Goal: Task Accomplishment & Management: Use online tool/utility

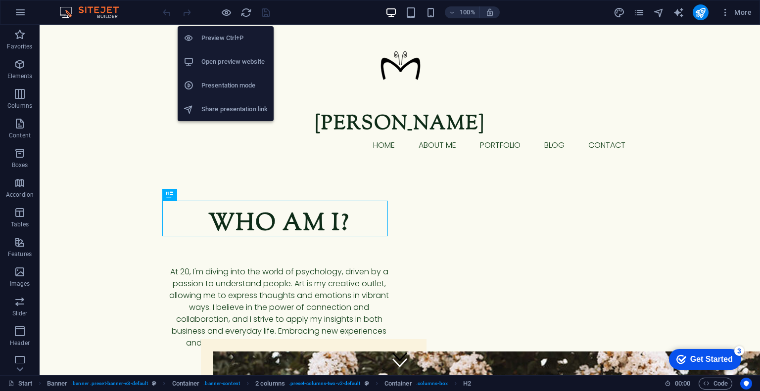
click at [219, 36] on h6 "Preview Ctrl+P" at bounding box center [234, 38] width 66 height 12
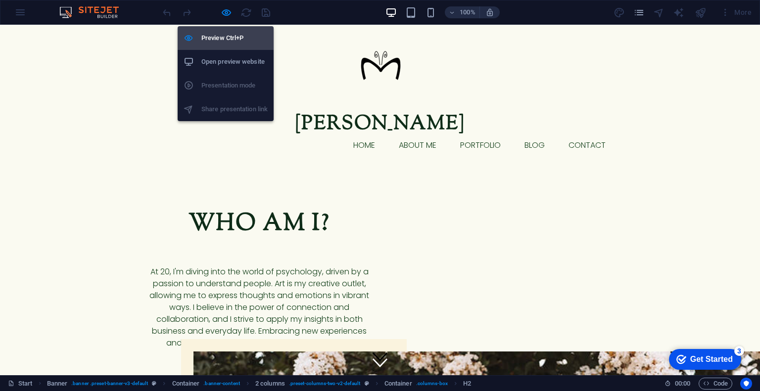
click at [218, 32] on h6 "Preview Ctrl+P" at bounding box center [234, 38] width 66 height 12
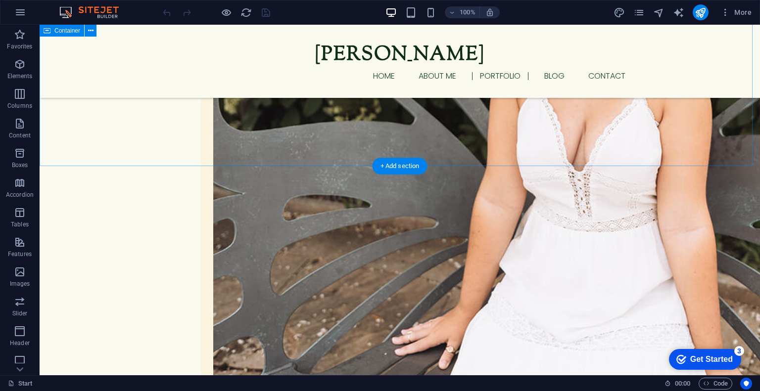
scroll to position [673, 0]
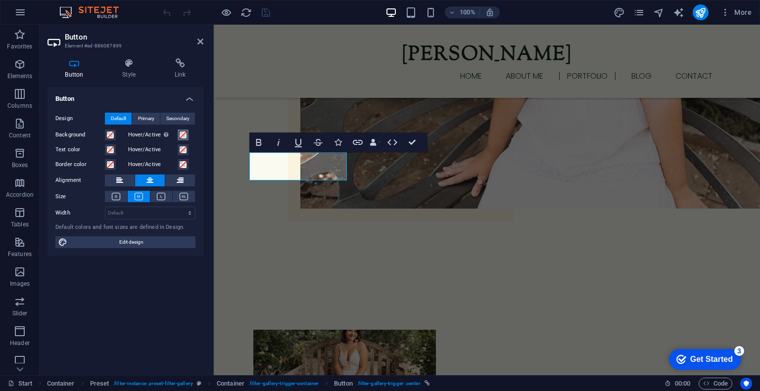
click at [181, 135] on span at bounding box center [183, 135] width 8 height 8
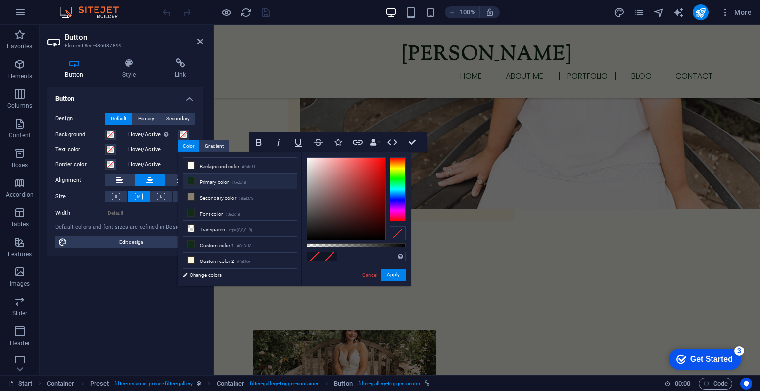
click at [194, 181] on span at bounding box center [191, 181] width 8 height 8
type input "#0e2c18"
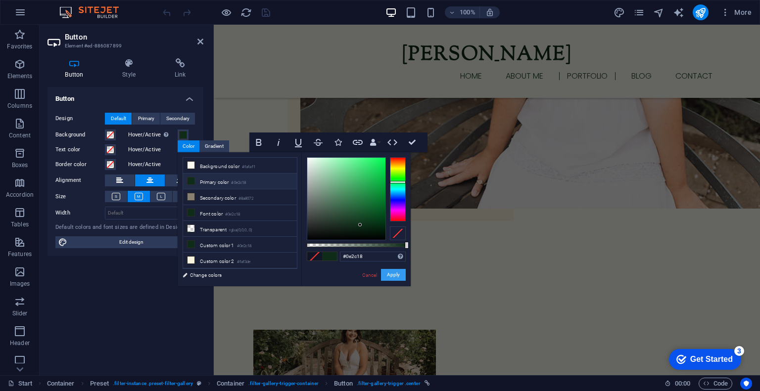
click at [388, 274] on button "Apply" at bounding box center [393, 275] width 25 height 12
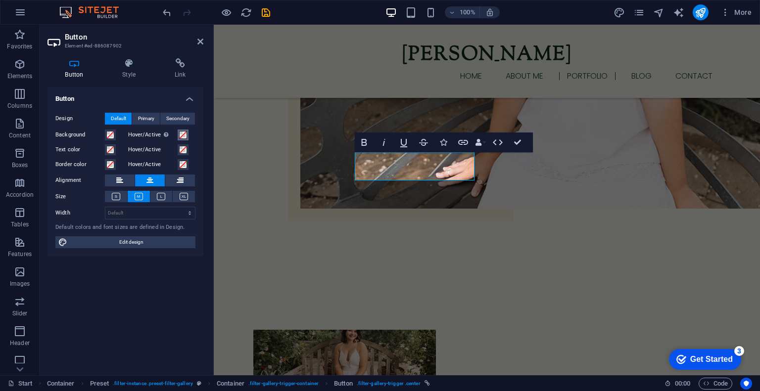
click at [180, 132] on span at bounding box center [183, 135] width 8 height 8
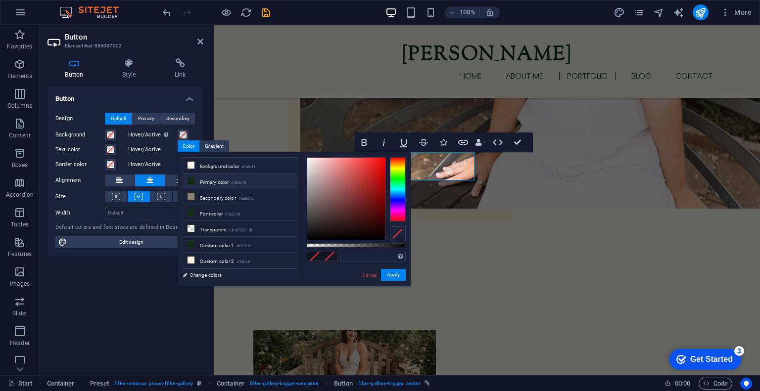
click at [198, 180] on li "Primary color #0e2c18" at bounding box center [240, 182] width 114 height 16
type input "#0e2c18"
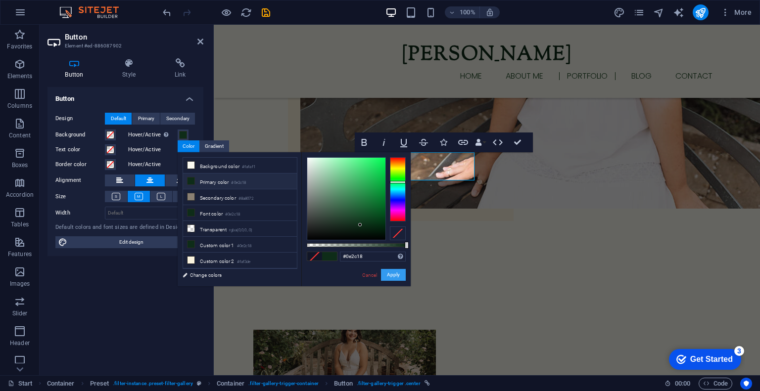
click at [397, 274] on button "Apply" at bounding box center [393, 275] width 25 height 12
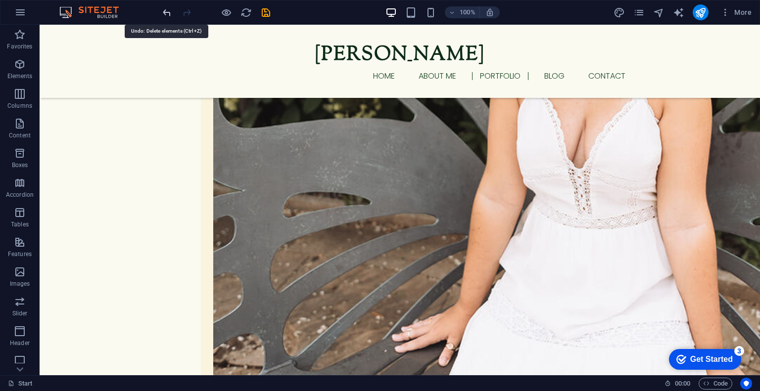
click at [168, 14] on icon "undo" at bounding box center [166, 12] width 11 height 11
click at [187, 7] on icon "redo" at bounding box center [186, 12] width 11 height 11
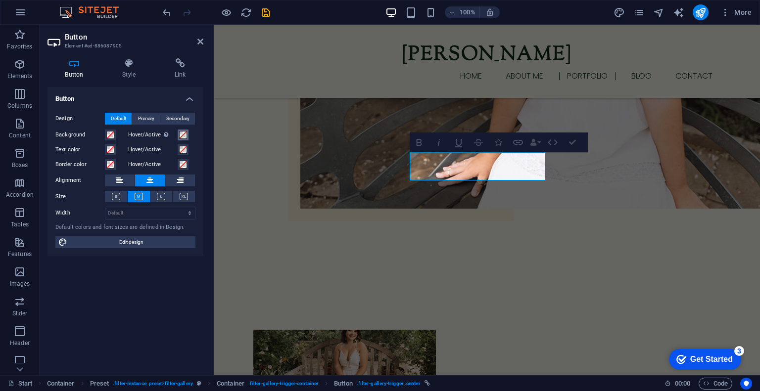
click at [184, 132] on span at bounding box center [183, 135] width 8 height 8
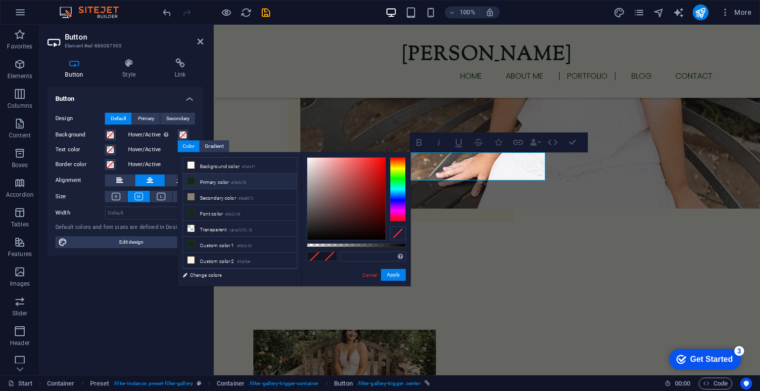
click at [205, 180] on li "Primary color #0e2c18" at bounding box center [240, 182] width 114 height 16
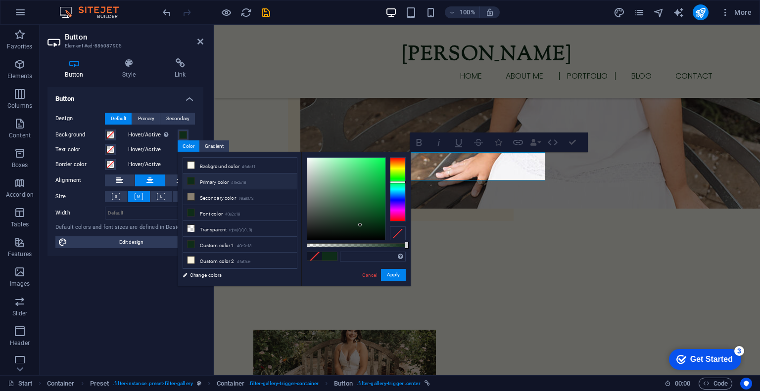
type input "#0e2c18"
click at [399, 273] on button "Apply" at bounding box center [393, 275] width 25 height 12
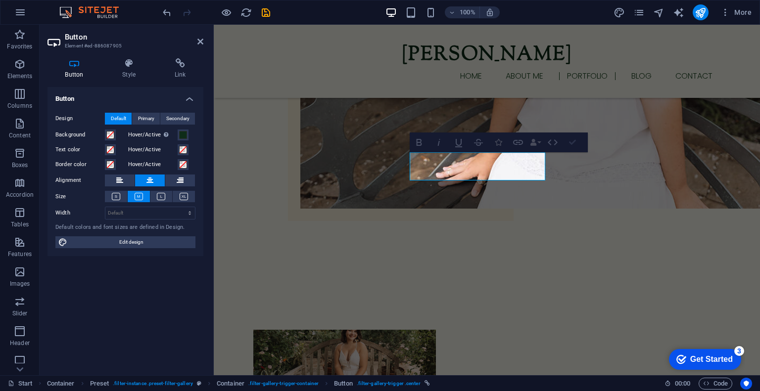
click at [573, 143] on icon "button" at bounding box center [572, 142] width 7 height 7
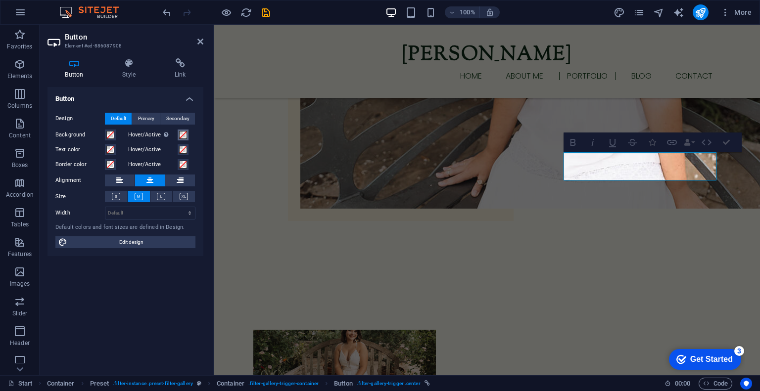
click at [179, 135] on span at bounding box center [183, 135] width 8 height 8
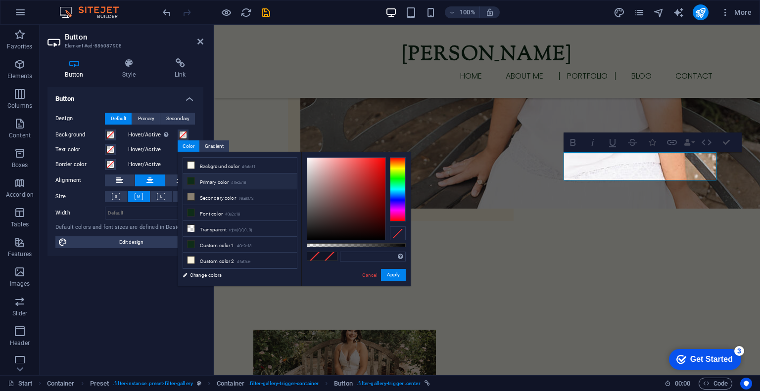
click at [206, 183] on li "Primary color #0e2c18" at bounding box center [240, 182] width 114 height 16
type input "#0e2c18"
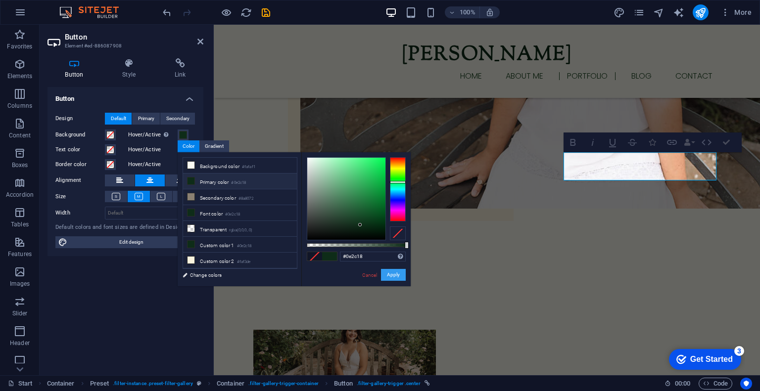
click at [388, 273] on button "Apply" at bounding box center [393, 275] width 25 height 12
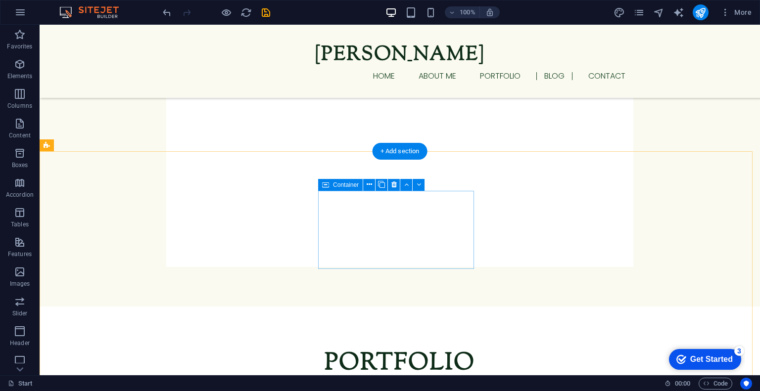
scroll to position [1183, 0]
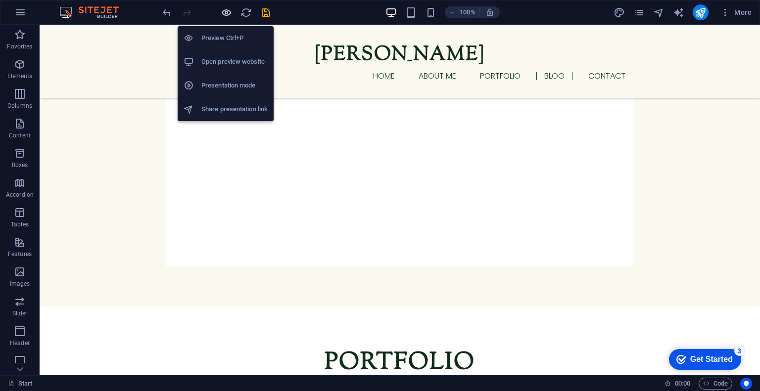
click at [221, 17] on icon "button" at bounding box center [226, 12] width 11 height 11
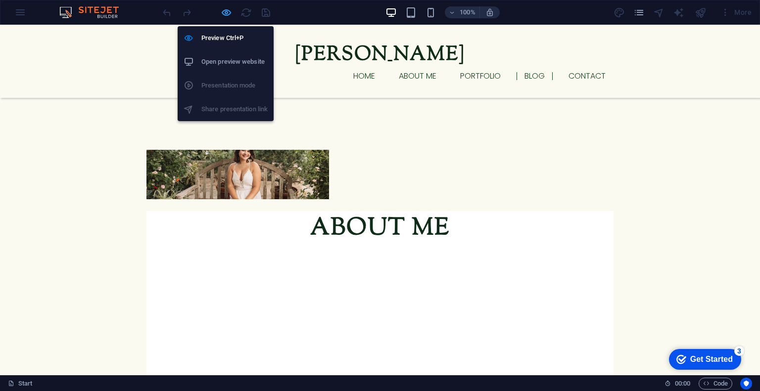
click at [223, 12] on icon "button" at bounding box center [226, 12] width 11 height 11
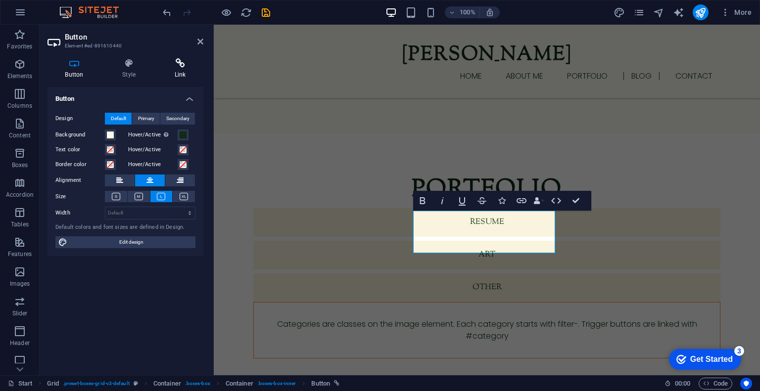
click at [170, 61] on icon at bounding box center [180, 63] width 46 height 10
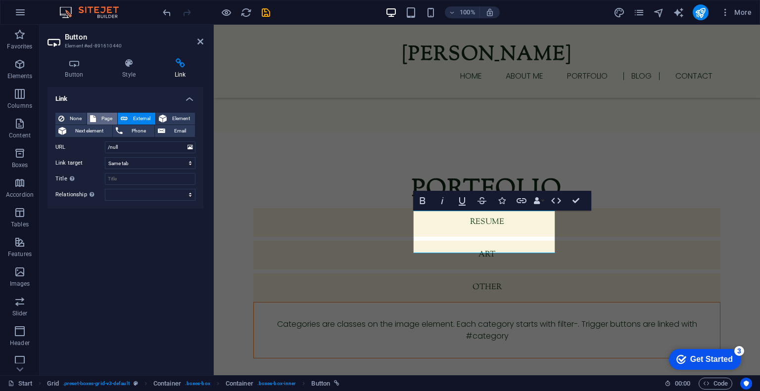
click at [108, 116] on span "Page" at bounding box center [106, 119] width 15 height 12
click at [187, 147] on select "Start August Blogs September Blogs October Blogs November Blogs December Blogs" at bounding box center [150, 147] width 91 height 12
select select "2"
click at [105, 141] on select "Start August Blogs September Blogs October Blogs November Blogs December Blogs" at bounding box center [150, 147] width 91 height 12
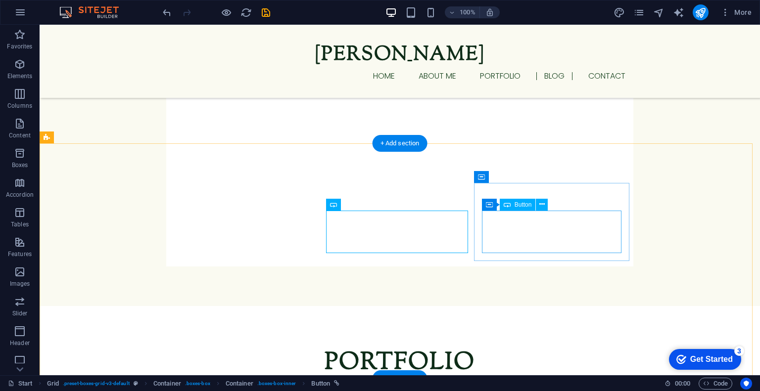
select select
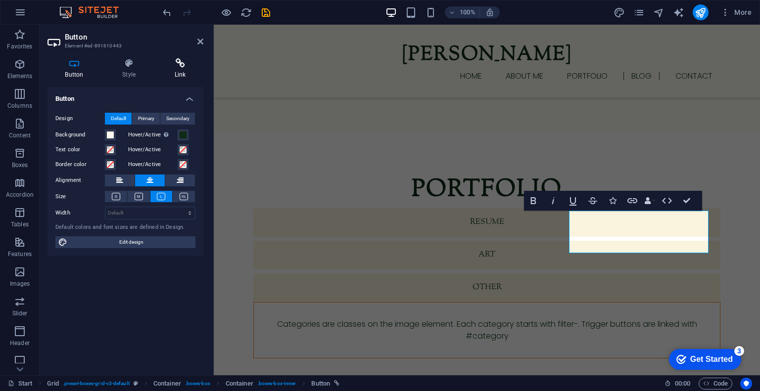
click at [175, 73] on h4 "Link" at bounding box center [180, 68] width 46 height 21
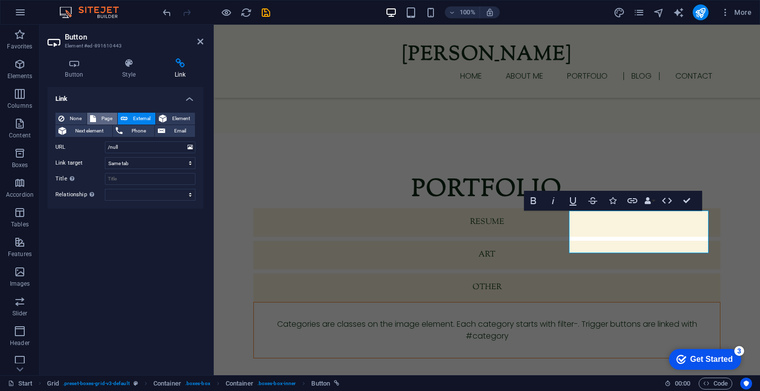
click at [98, 115] on button "Page" at bounding box center [102, 119] width 30 height 12
click at [181, 147] on select "Start August Blogs September Blogs October Blogs November Blogs December Blogs" at bounding box center [150, 147] width 91 height 12
select select "3"
click at [105, 141] on select "Start August Blogs September Blogs October Blogs November Blogs December Blogs" at bounding box center [150, 147] width 91 height 12
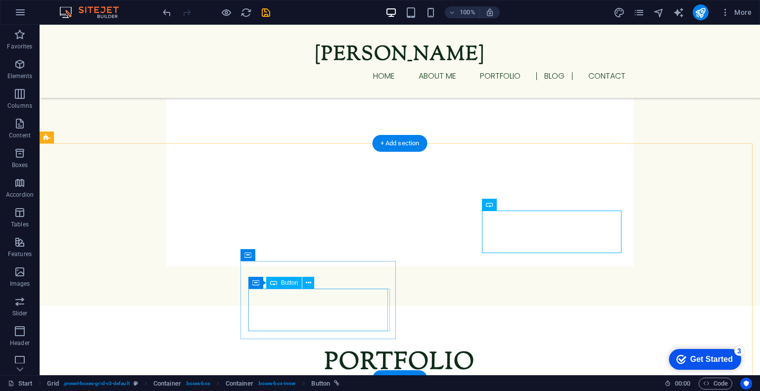
select select
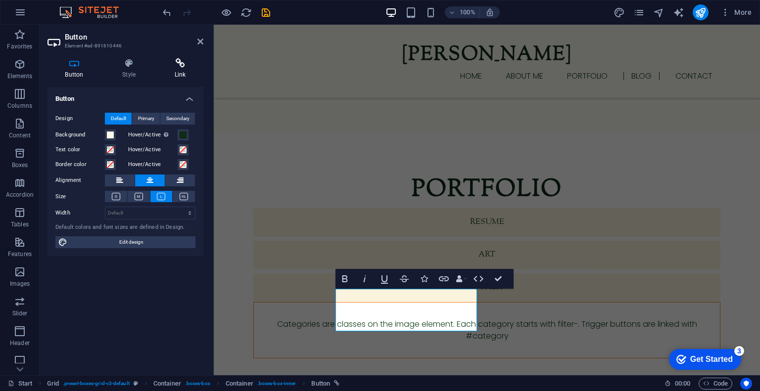
click at [176, 67] on icon at bounding box center [180, 63] width 46 height 10
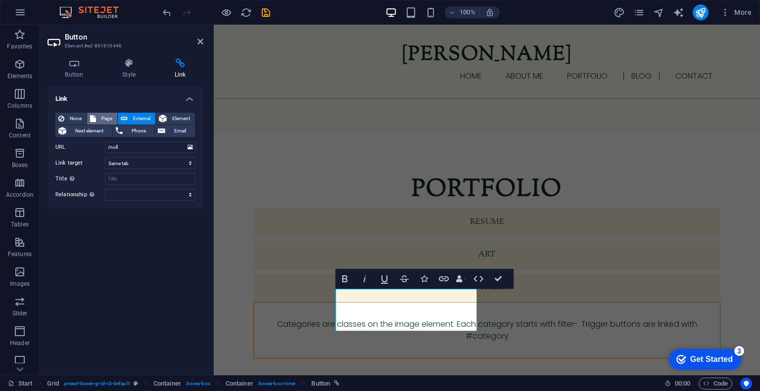
click at [98, 116] on button "Page" at bounding box center [102, 119] width 30 height 12
click at [175, 148] on select "Start August Blogs September Blogs October Blogs November Blogs December Blogs" at bounding box center [150, 147] width 91 height 12
select select "4"
click at [105, 141] on select "Start August Blogs September Blogs October Blogs November Blogs December Blogs" at bounding box center [150, 147] width 91 height 12
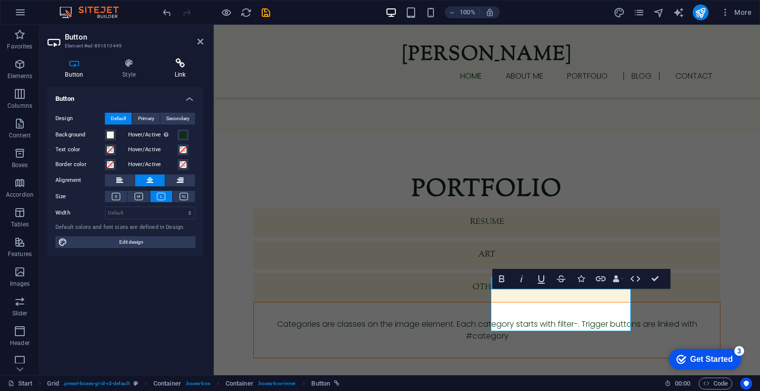
click at [176, 76] on h4 "Link" at bounding box center [180, 68] width 46 height 21
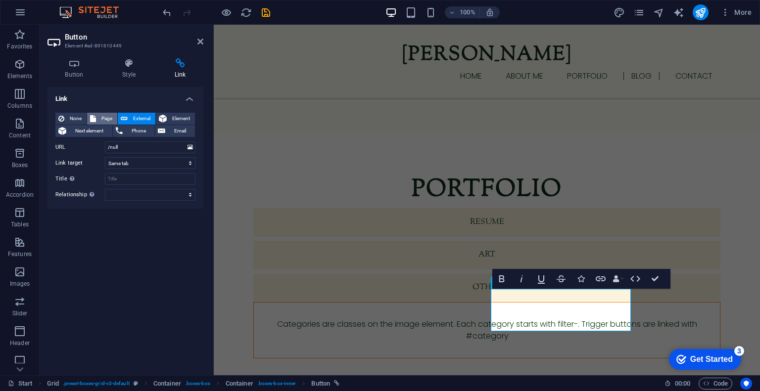
click at [103, 118] on span "Page" at bounding box center [106, 119] width 15 height 12
click at [128, 152] on select "Start August Blogs September Blogs October Blogs November Blogs December Blogs" at bounding box center [150, 147] width 91 height 12
select select "5"
click at [105, 141] on select "Start August Blogs September Blogs October Blogs November Blogs December Blogs" at bounding box center [150, 147] width 91 height 12
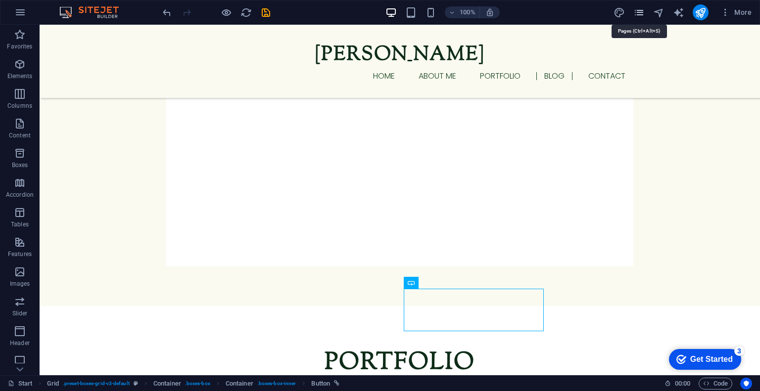
click at [640, 11] on icon "pages" at bounding box center [638, 12] width 11 height 11
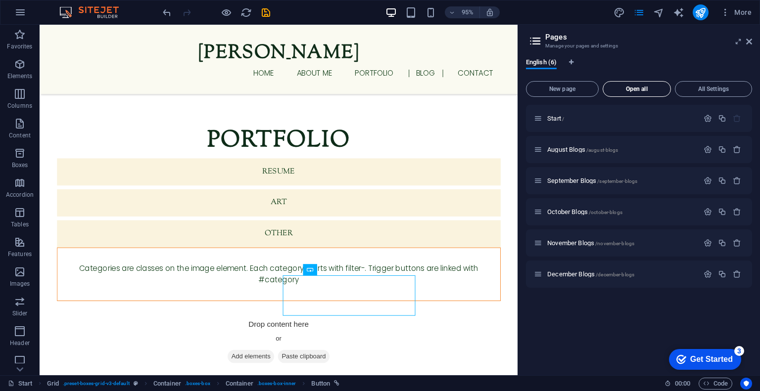
click at [625, 92] on span "Open all" at bounding box center [636, 89] width 59 height 6
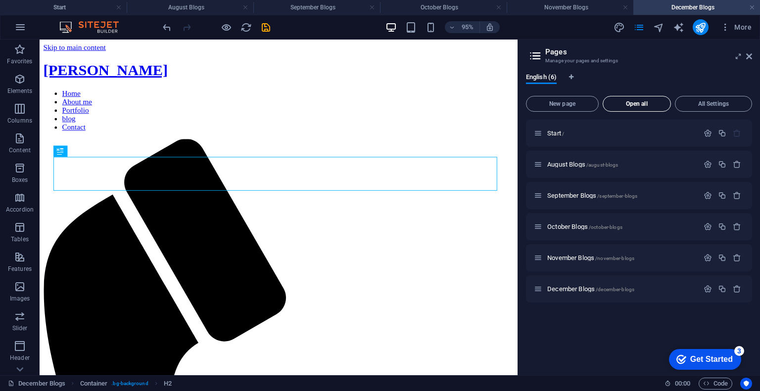
scroll to position [0, 0]
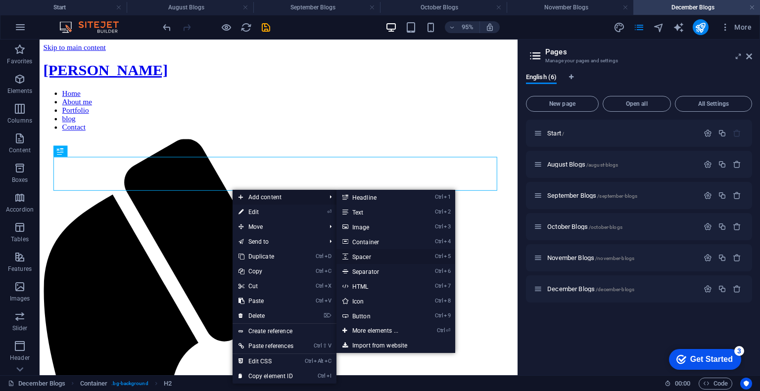
click at [366, 257] on link "Ctrl 5 Spacer" at bounding box center [377, 256] width 82 height 15
select select "px"
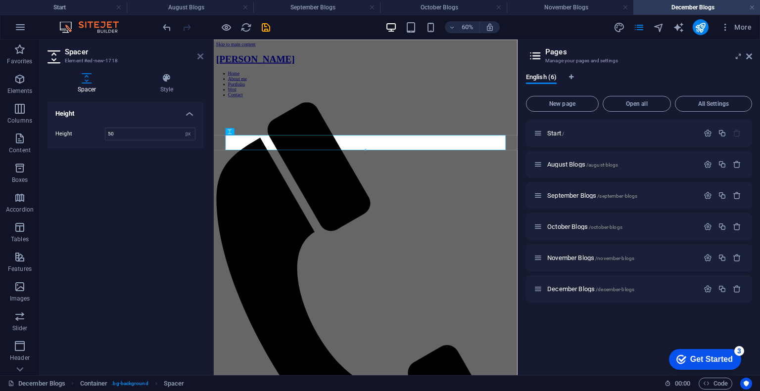
click at [201, 56] on icon at bounding box center [200, 56] width 6 height 8
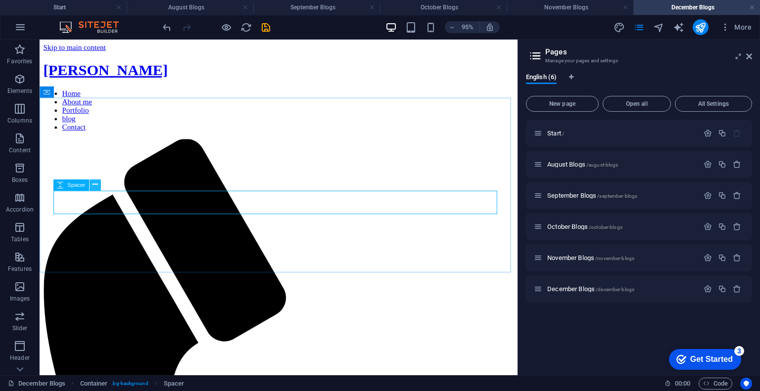
click at [95, 185] on icon at bounding box center [94, 185] width 5 height 10
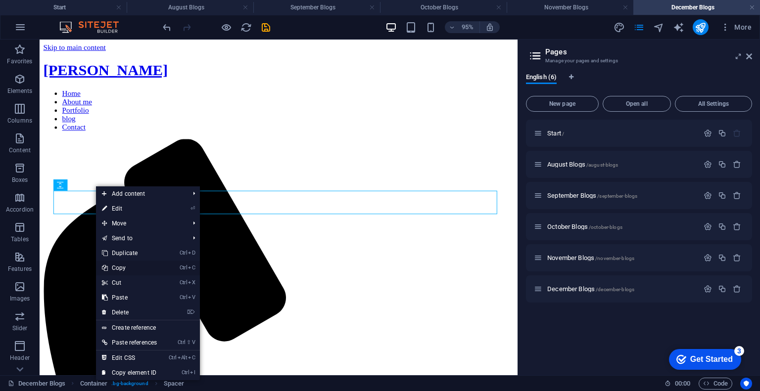
click at [124, 271] on link "Ctrl C Copy" at bounding box center [129, 268] width 67 height 15
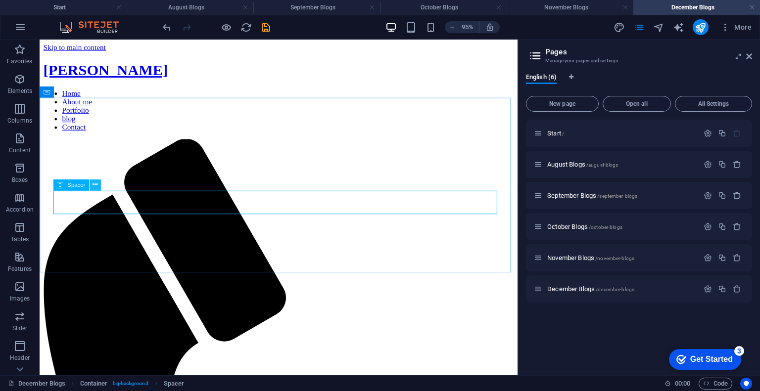
click at [91, 186] on button at bounding box center [95, 185] width 11 height 11
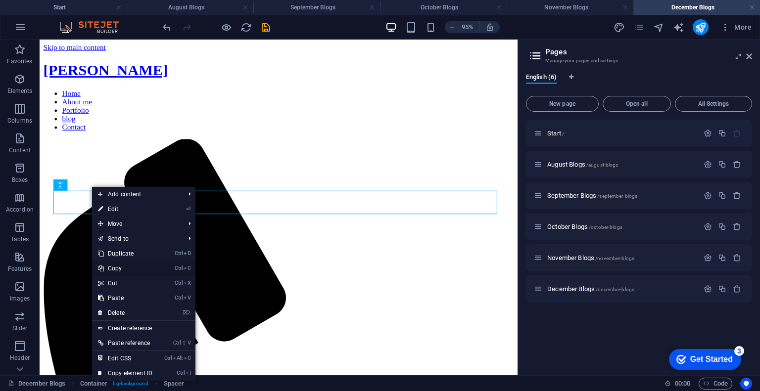
click at [118, 265] on link "Ctrl C Copy" at bounding box center [125, 268] width 66 height 15
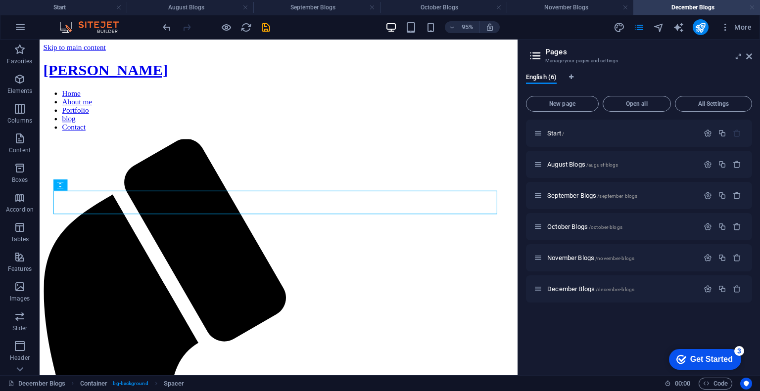
click at [754, 7] on link at bounding box center [752, 7] width 6 height 9
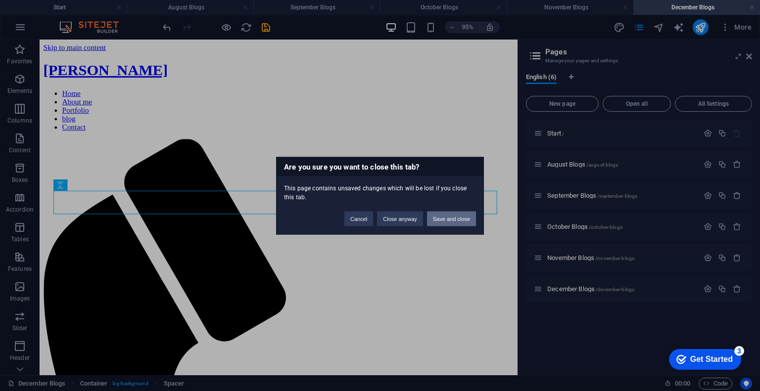
click at [436, 220] on button "Save and close" at bounding box center [451, 218] width 49 height 15
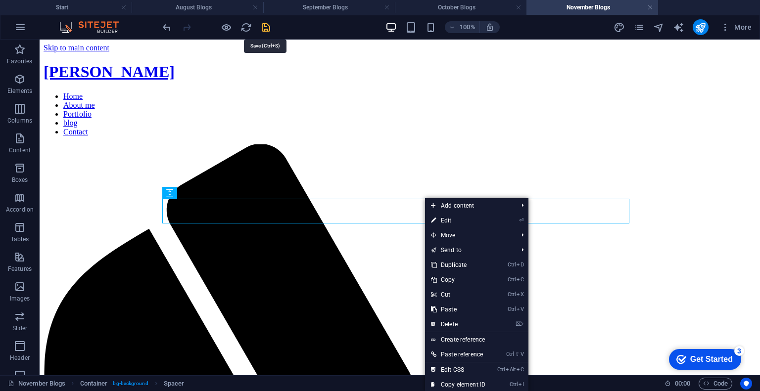
click at [264, 22] on icon "save" at bounding box center [265, 27] width 11 height 11
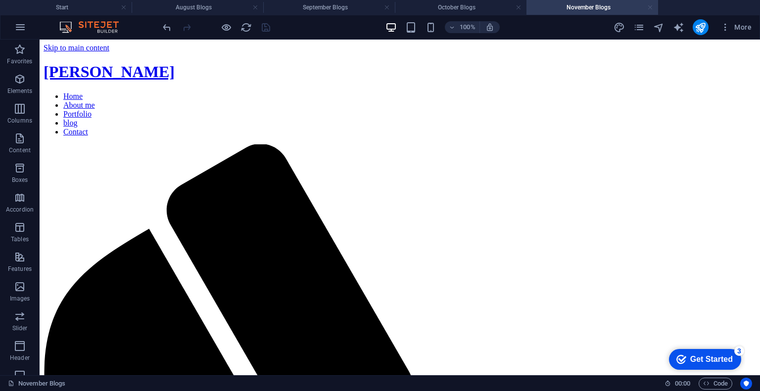
click at [650, 7] on link at bounding box center [650, 7] width 6 height 9
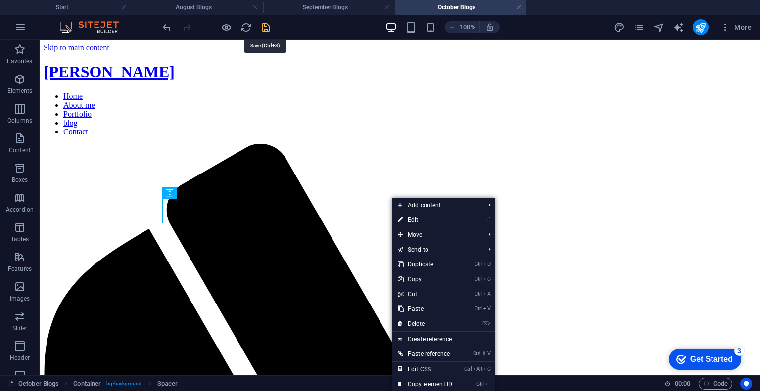
click at [266, 28] on icon "save" at bounding box center [265, 27] width 11 height 11
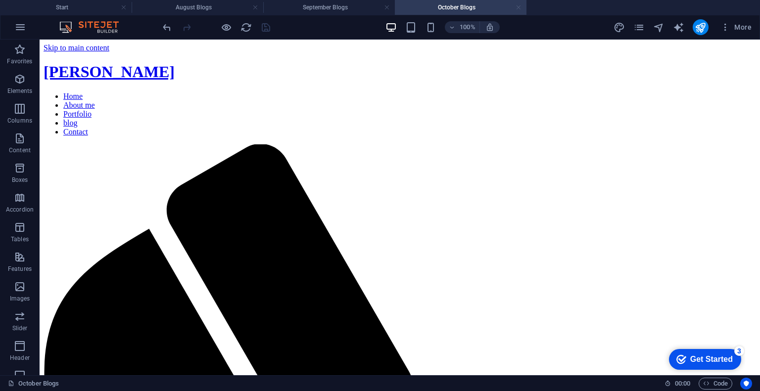
click at [516, 7] on link at bounding box center [518, 7] width 6 height 9
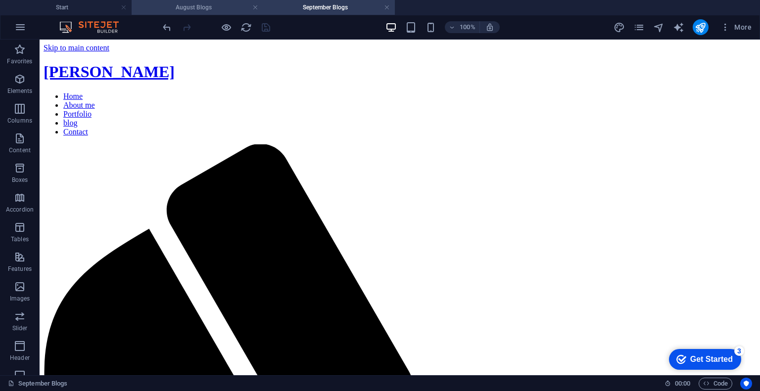
click at [214, 12] on h4 "August Blogs" at bounding box center [198, 7] width 132 height 11
click at [305, 5] on h4 "September Blogs" at bounding box center [329, 7] width 132 height 11
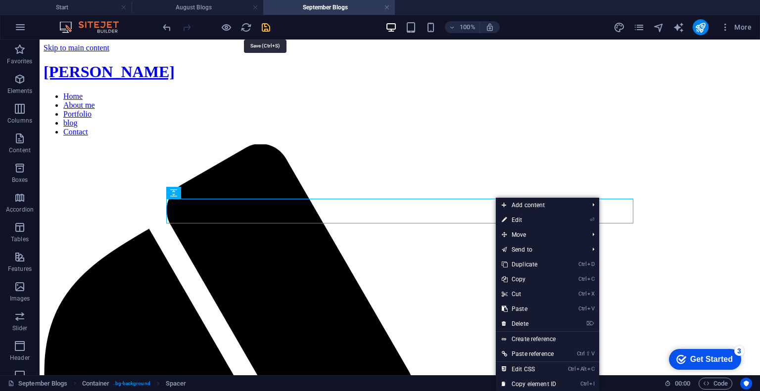
click at [265, 25] on icon "save" at bounding box center [265, 27] width 11 height 11
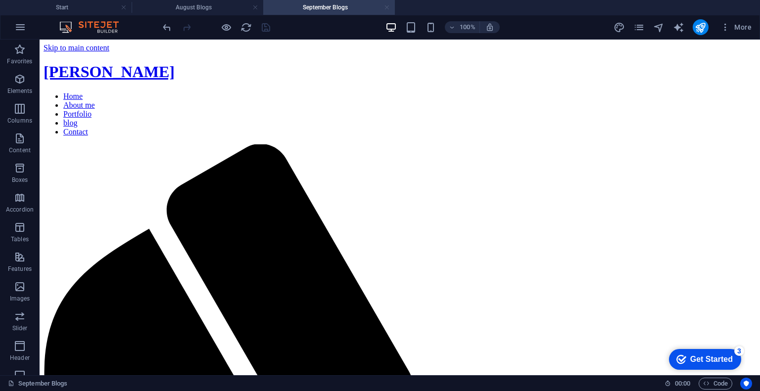
click at [389, 9] on link at bounding box center [387, 7] width 6 height 9
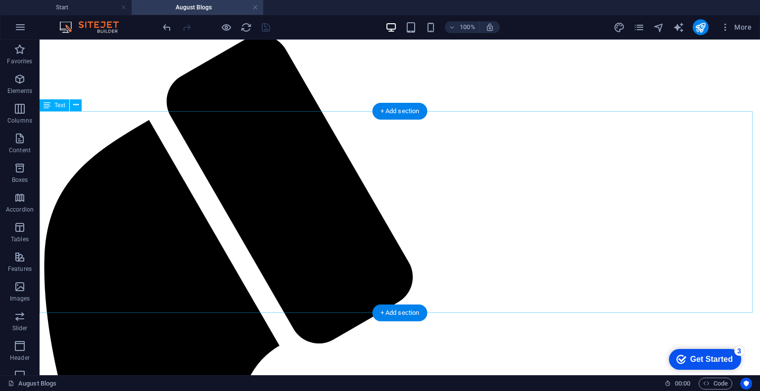
scroll to position [103, 0]
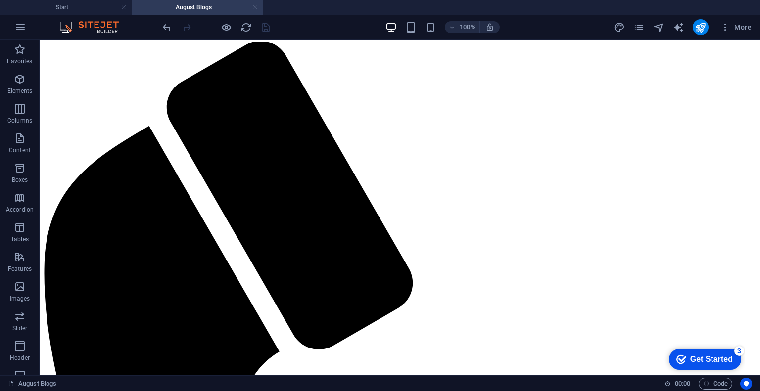
click at [256, 7] on link at bounding box center [255, 7] width 6 height 9
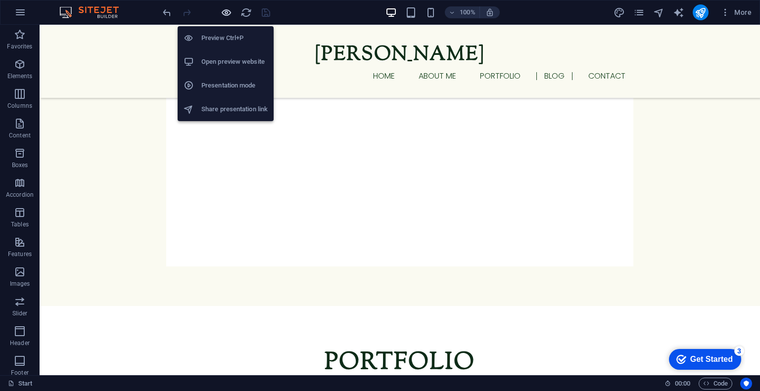
click at [230, 13] on icon "button" at bounding box center [226, 12] width 11 height 11
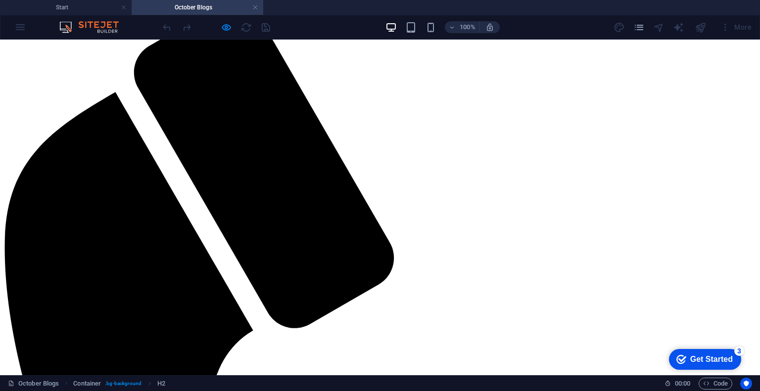
scroll to position [0, 0]
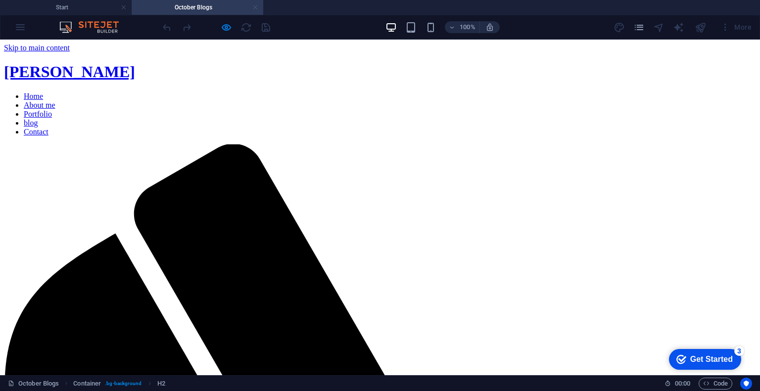
click at [256, 5] on link at bounding box center [255, 7] width 6 height 9
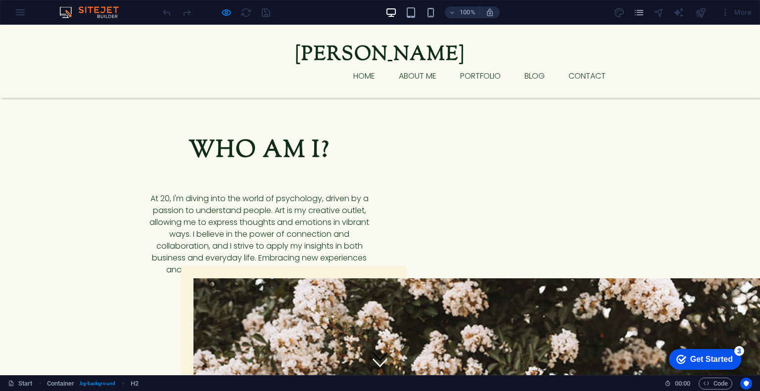
scroll to position [1065, 0]
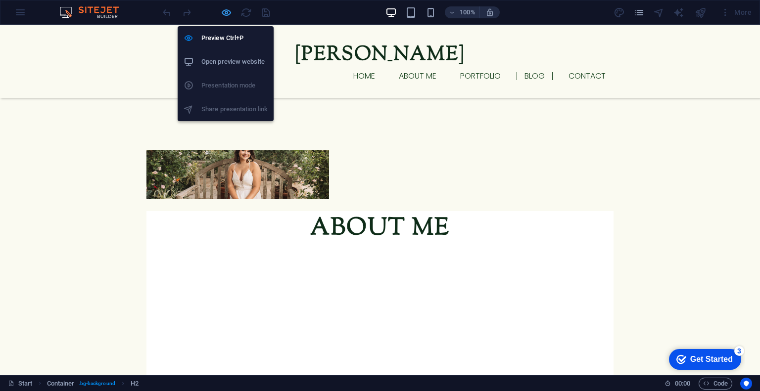
click at [226, 12] on icon "button" at bounding box center [226, 12] width 11 height 11
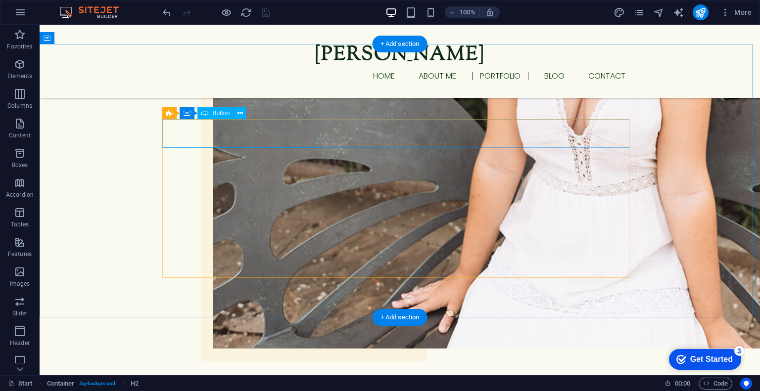
scroll to position [705, 0]
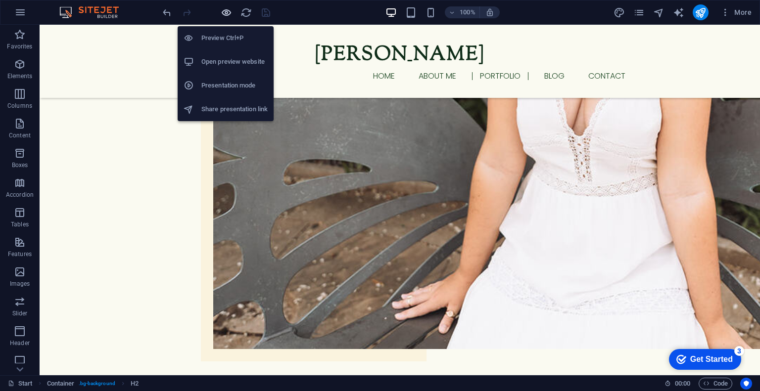
click at [229, 11] on icon "button" at bounding box center [226, 12] width 11 height 11
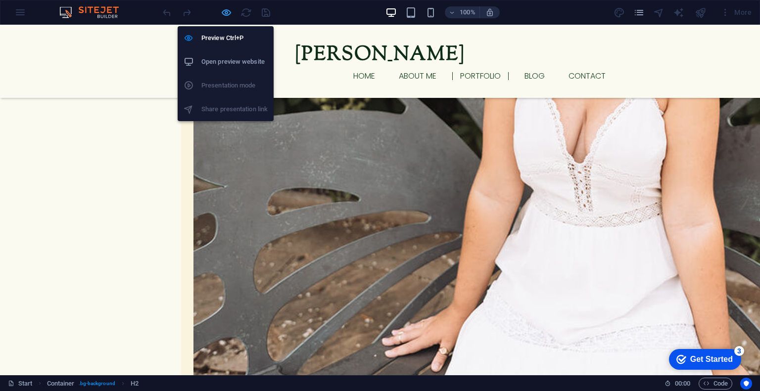
click at [226, 9] on icon "button" at bounding box center [226, 12] width 11 height 11
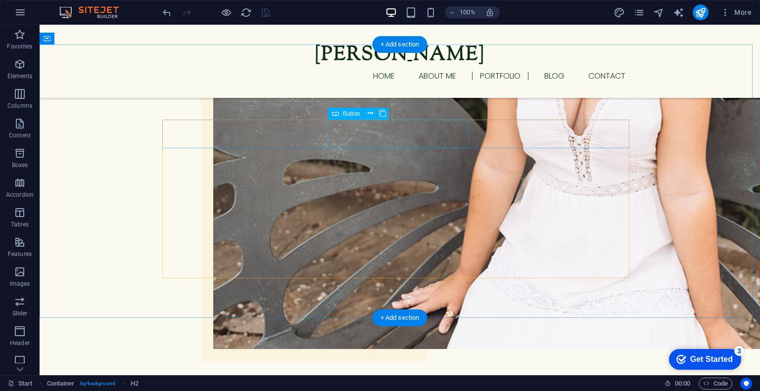
select select
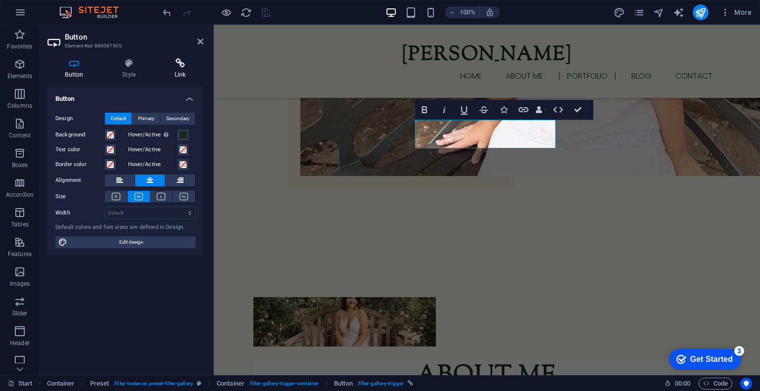
click at [176, 61] on icon at bounding box center [180, 63] width 46 height 10
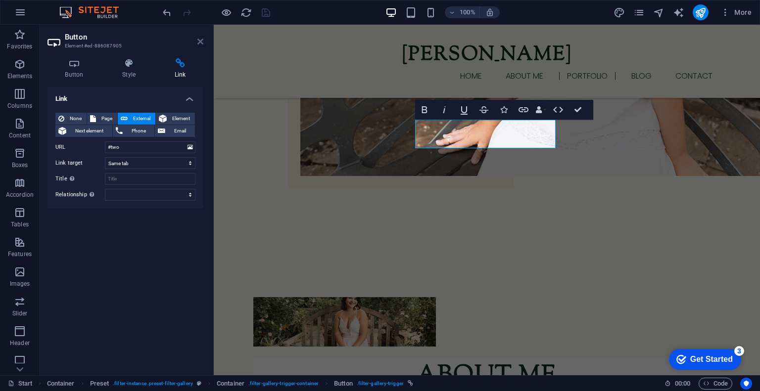
click at [199, 42] on icon at bounding box center [200, 42] width 6 height 8
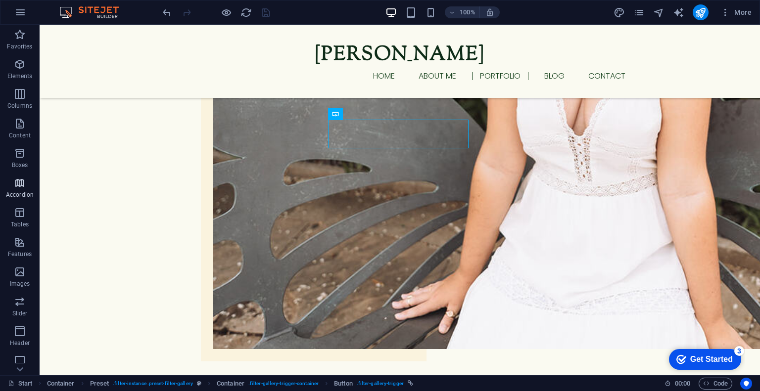
click at [17, 198] on p "Accordion" at bounding box center [20, 195] width 28 height 8
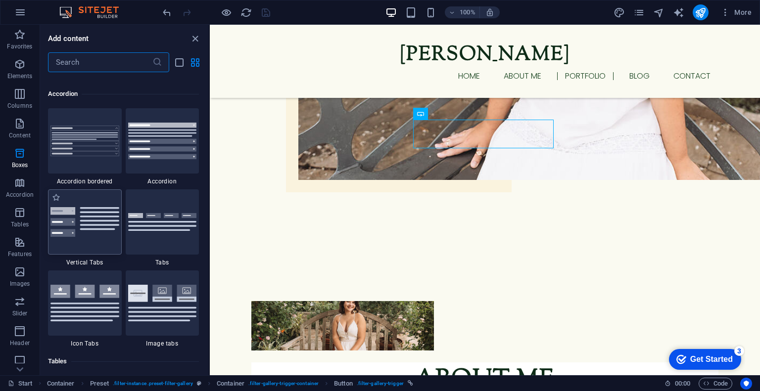
scroll to position [3147, 0]
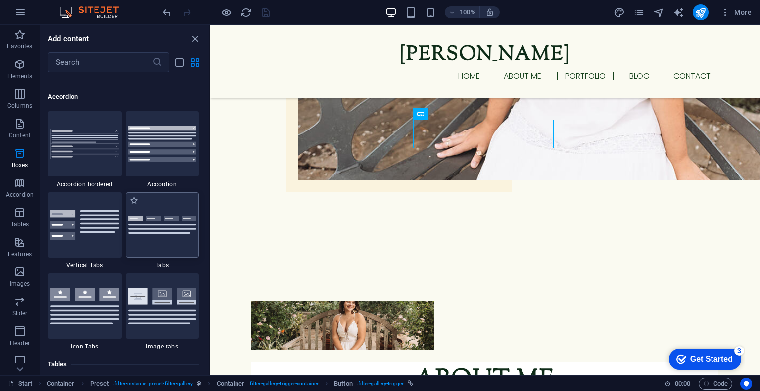
click at [175, 207] on div at bounding box center [163, 224] width 74 height 65
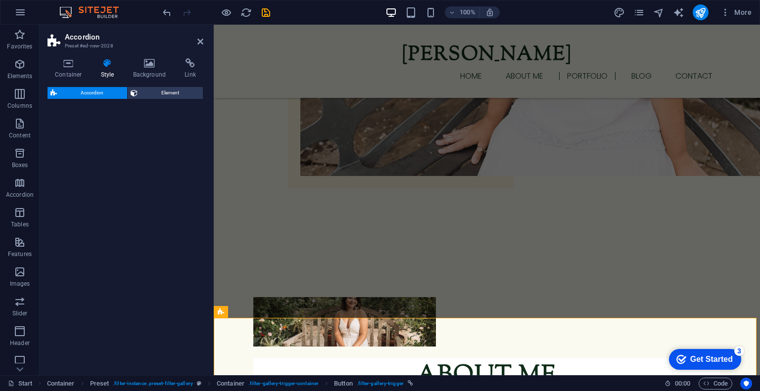
select select "rem"
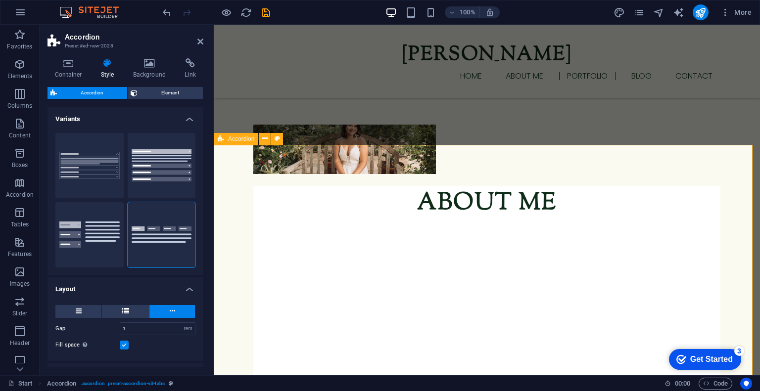
scroll to position [878, 0]
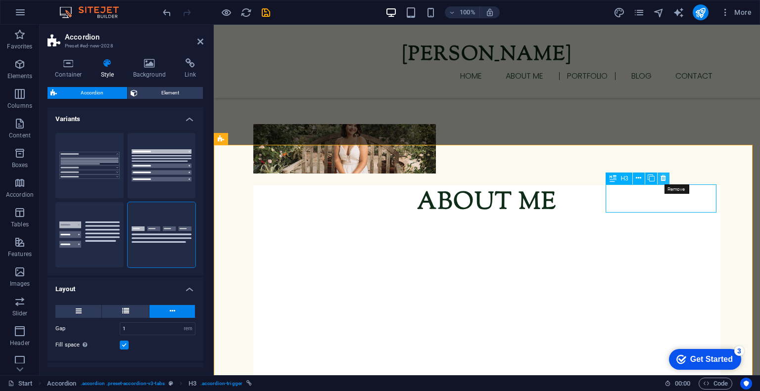
click at [664, 175] on icon at bounding box center [662, 178] width 5 height 10
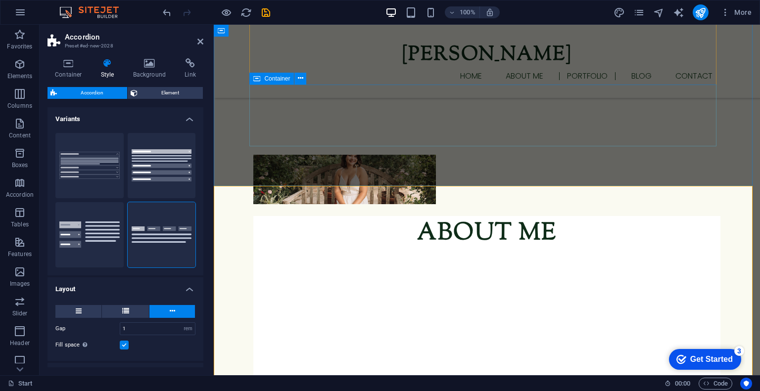
scroll to position [849, 0]
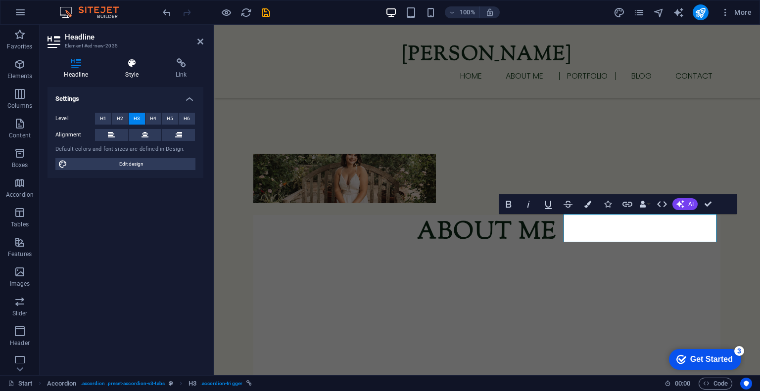
click at [131, 63] on icon at bounding box center [132, 63] width 46 height 10
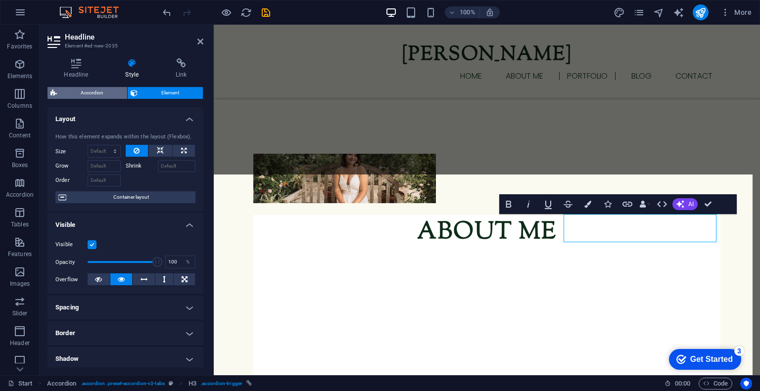
click at [93, 91] on span "Accordion" at bounding box center [92, 93] width 64 height 12
select select "rem"
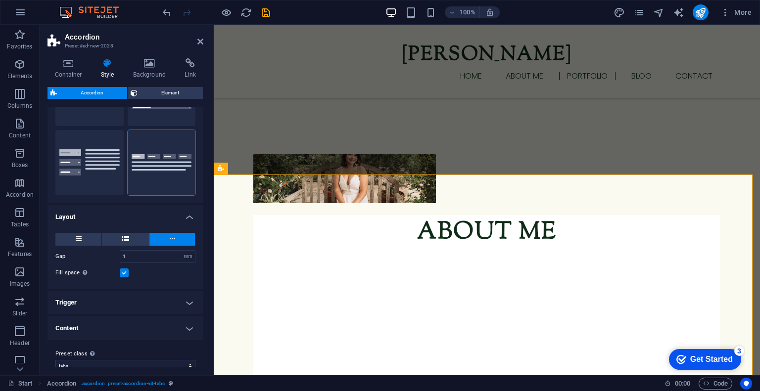
scroll to position [84, 0]
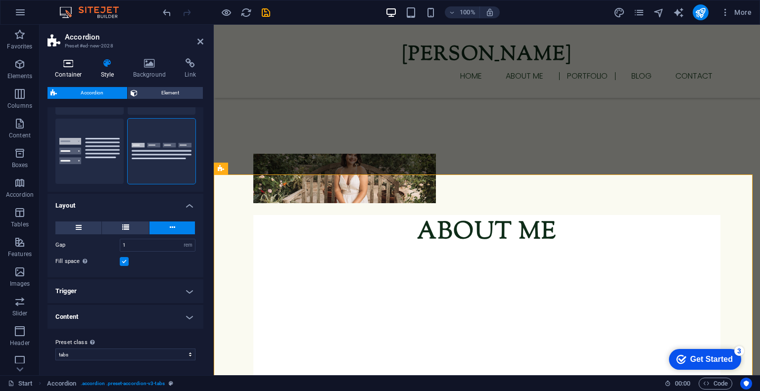
click at [79, 69] on h4 "Container" at bounding box center [70, 68] width 46 height 21
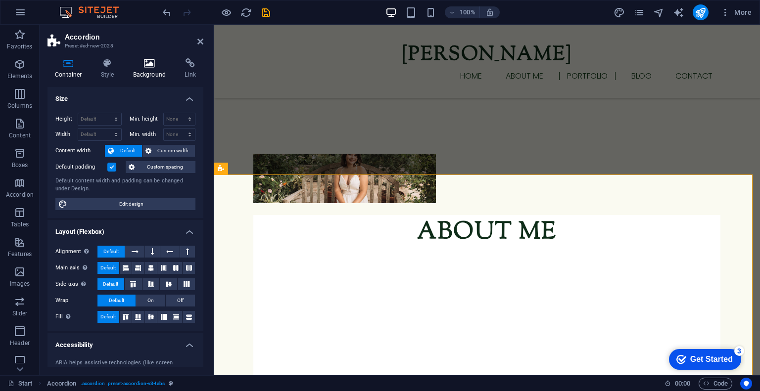
click at [164, 61] on icon at bounding box center [150, 63] width 48 height 10
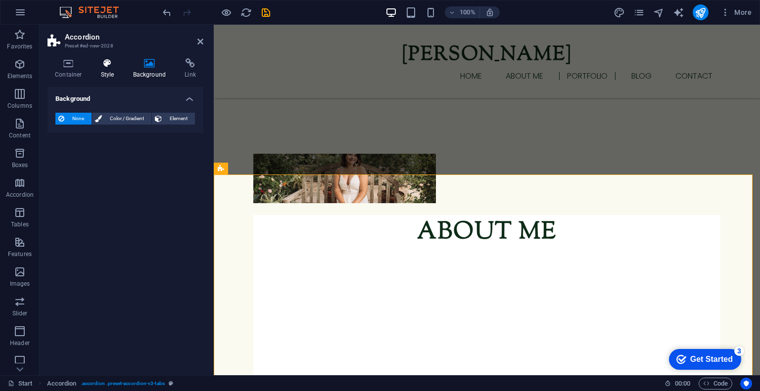
click at [106, 70] on h4 "Style" at bounding box center [109, 68] width 32 height 21
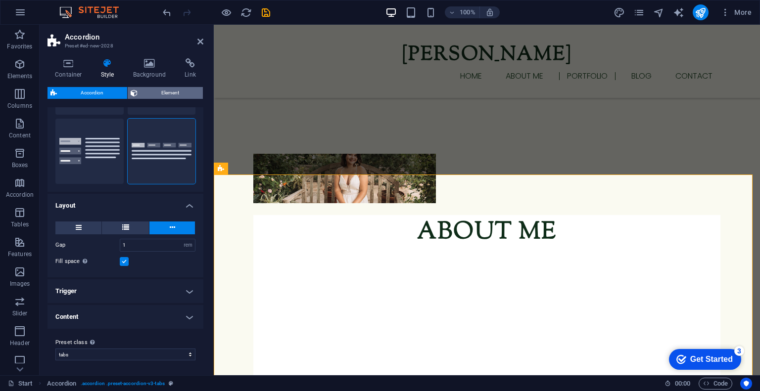
click at [151, 91] on span "Element" at bounding box center [169, 93] width 59 height 12
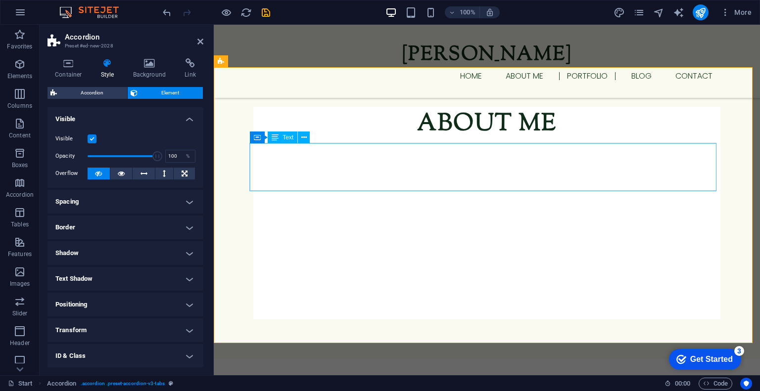
scroll to position [959, 0]
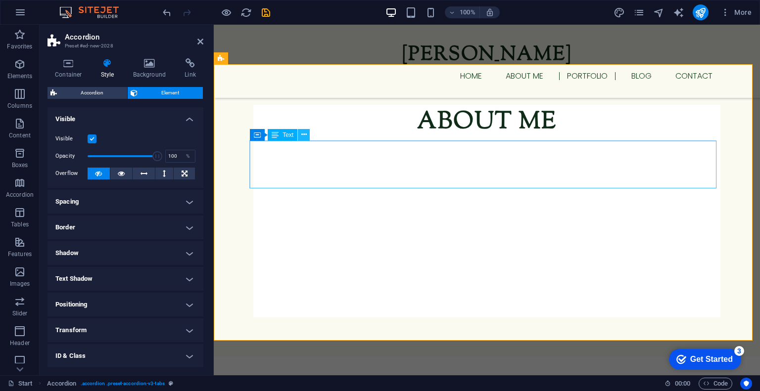
click at [303, 134] on icon at bounding box center [303, 135] width 5 height 10
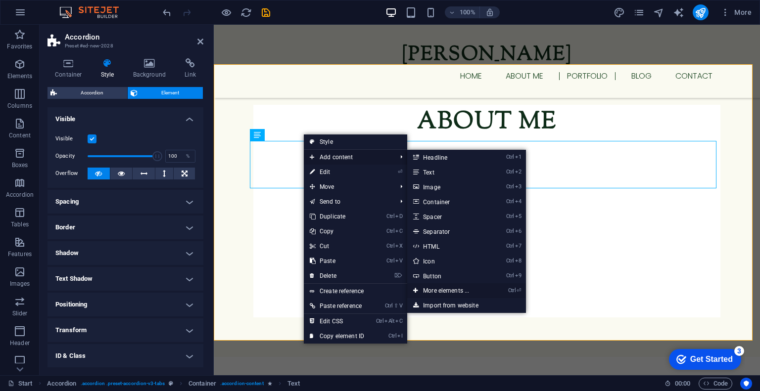
click at [441, 288] on link "Ctrl ⏎ More elements ..." at bounding box center [448, 290] width 82 height 15
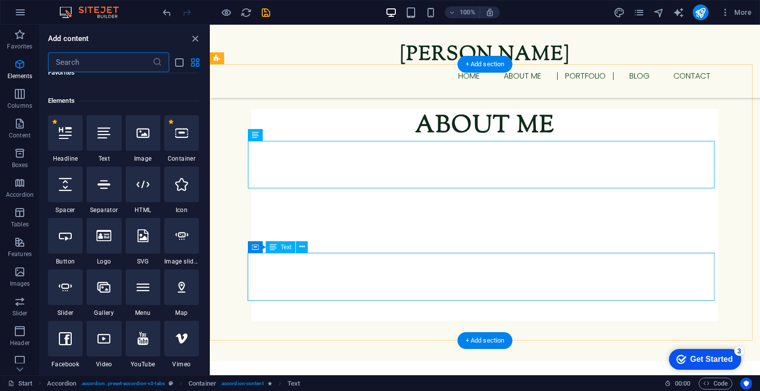
scroll to position [105, 0]
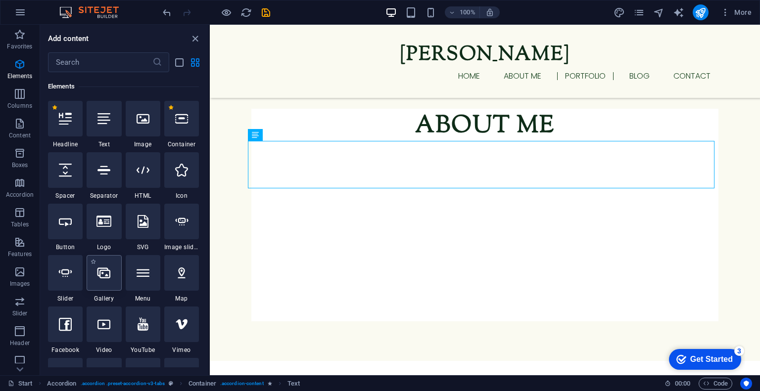
click at [113, 275] on div at bounding box center [104, 273] width 35 height 36
select select "4"
select select "%"
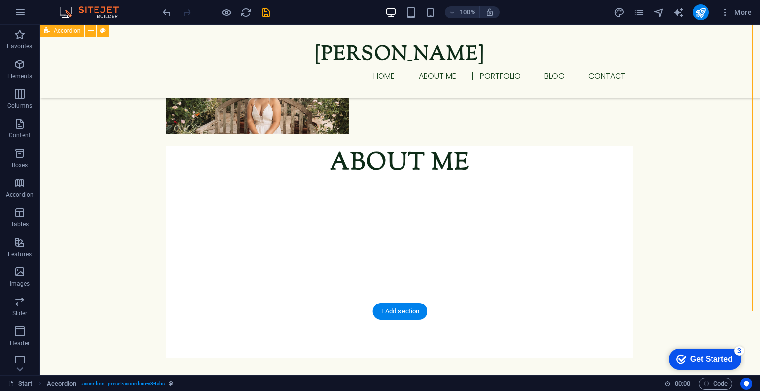
scroll to position [972, 0]
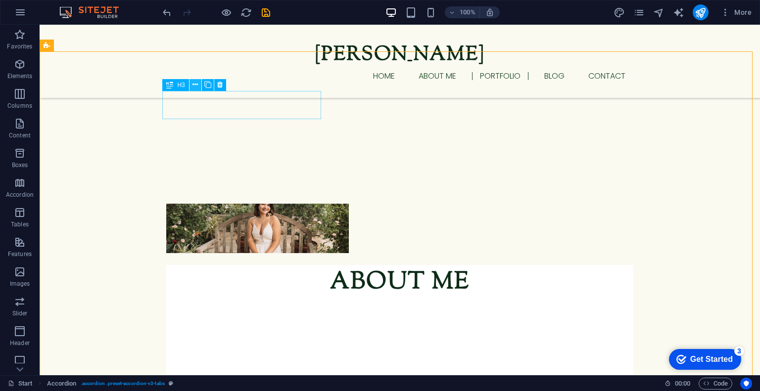
click at [192, 86] on icon at bounding box center [194, 85] width 5 height 10
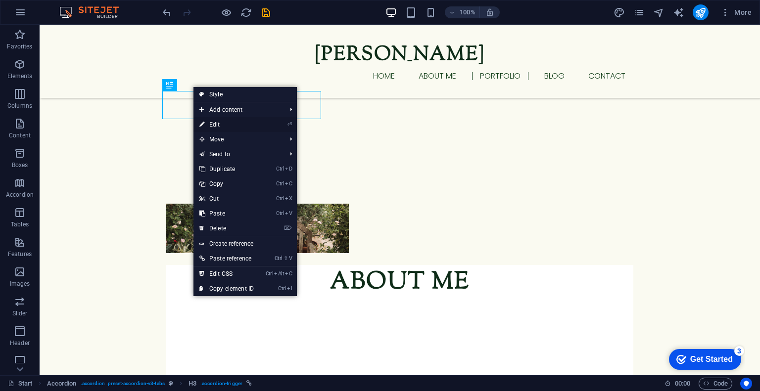
click at [222, 124] on link "⏎ Edit" at bounding box center [226, 124] width 66 height 15
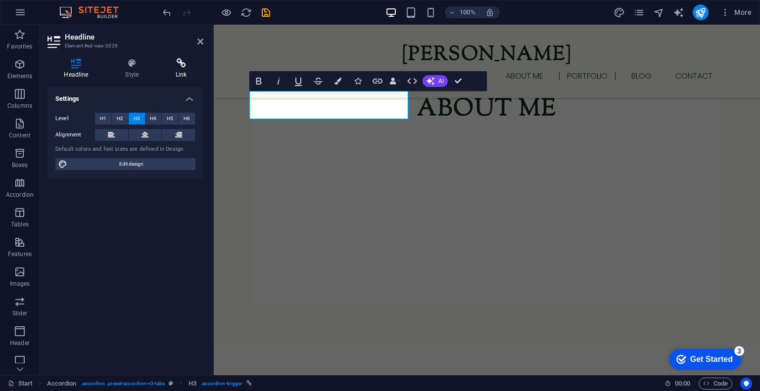
click at [178, 64] on icon at bounding box center [181, 63] width 44 height 10
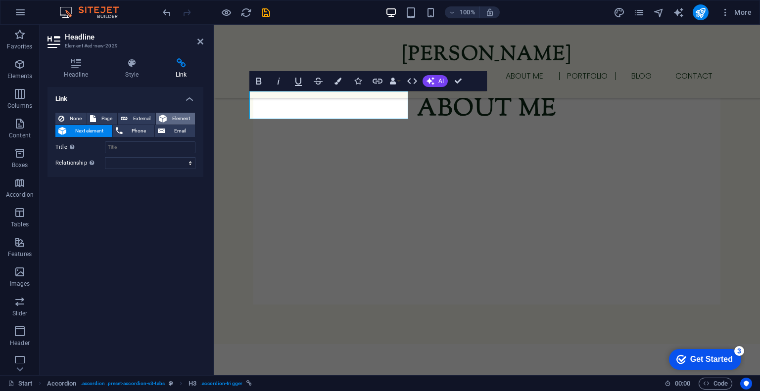
click at [159, 120] on icon at bounding box center [163, 119] width 8 height 12
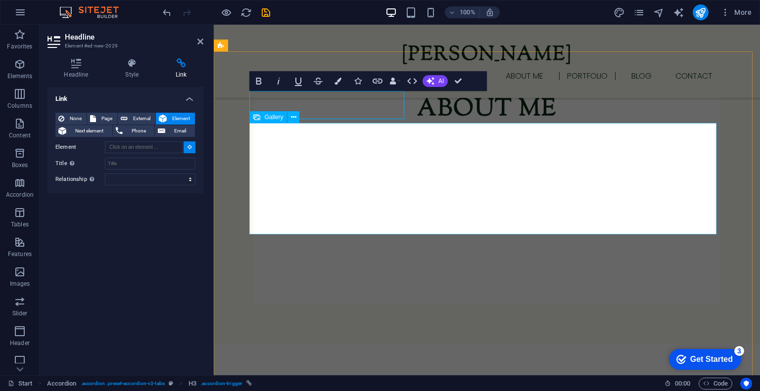
type input "#ed-new-2697"
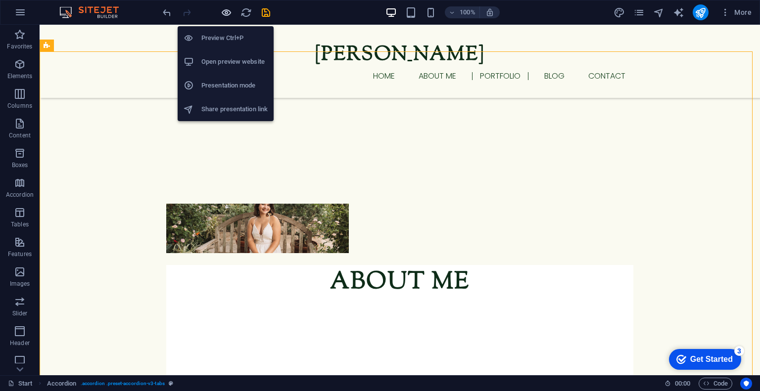
click at [227, 11] on icon "button" at bounding box center [226, 12] width 11 height 11
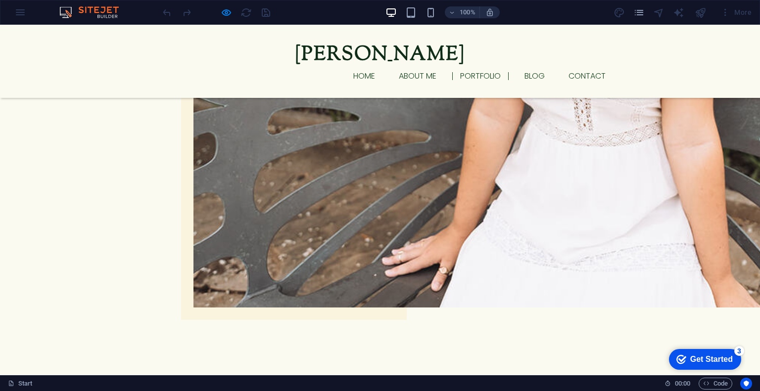
scroll to position [823, 0]
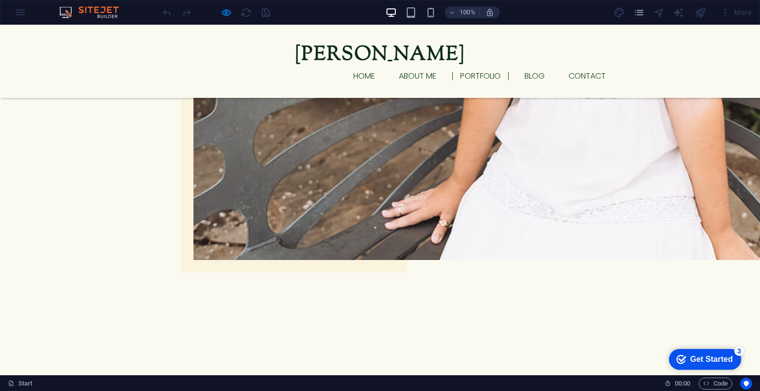
scroll to position [831, 0]
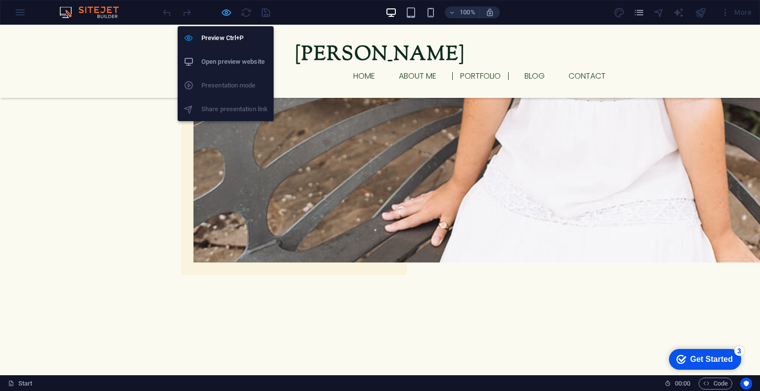
click at [226, 8] on icon "button" at bounding box center [226, 12] width 11 height 11
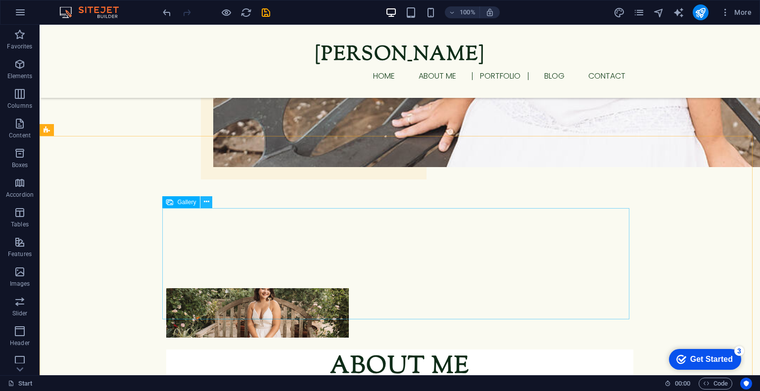
click at [204, 206] on icon at bounding box center [206, 202] width 5 height 10
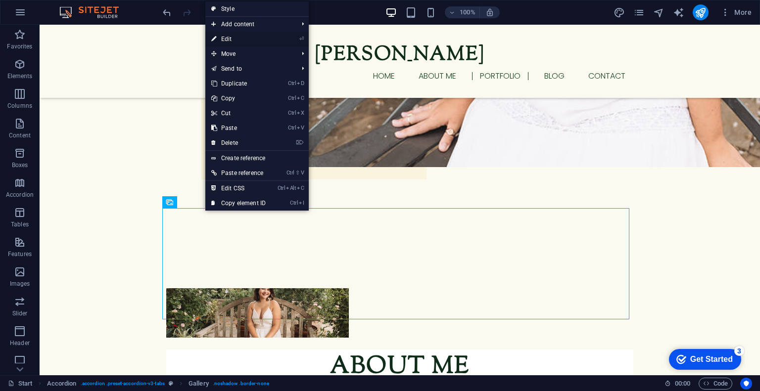
click at [249, 38] on link "⏎ Edit" at bounding box center [238, 39] width 66 height 15
select select "4"
select select "%"
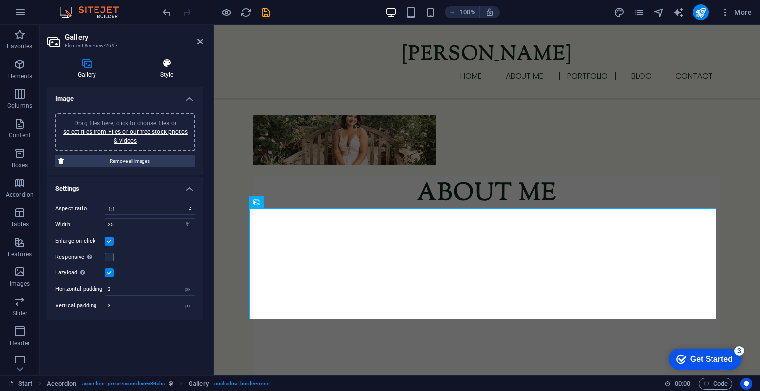
click at [162, 68] on h4 "Style" at bounding box center [166, 68] width 73 height 21
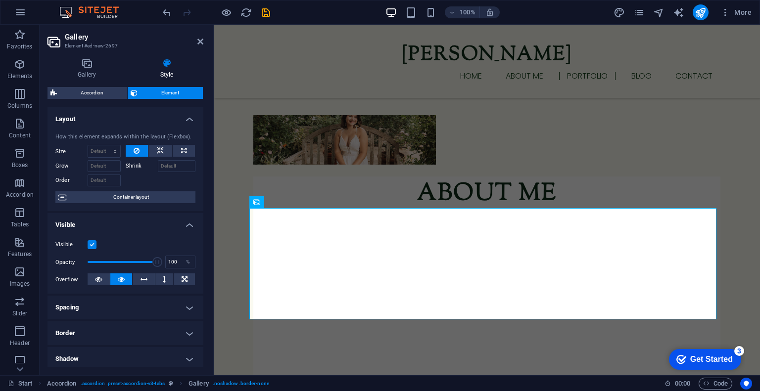
click at [93, 248] on label at bounding box center [92, 244] width 9 height 9
click at [0, 0] on input "Visible" at bounding box center [0, 0] width 0 height 0
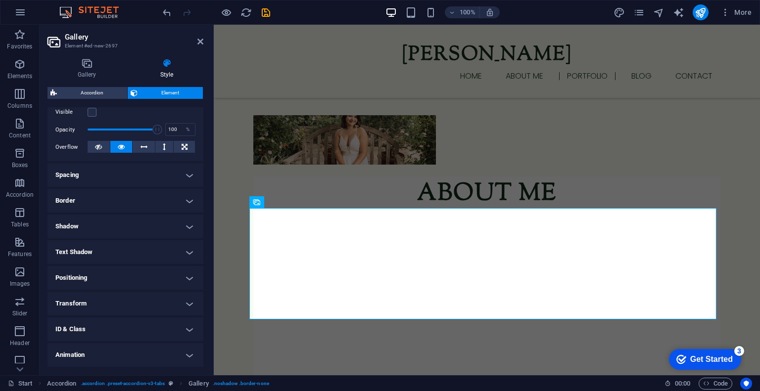
scroll to position [157, 0]
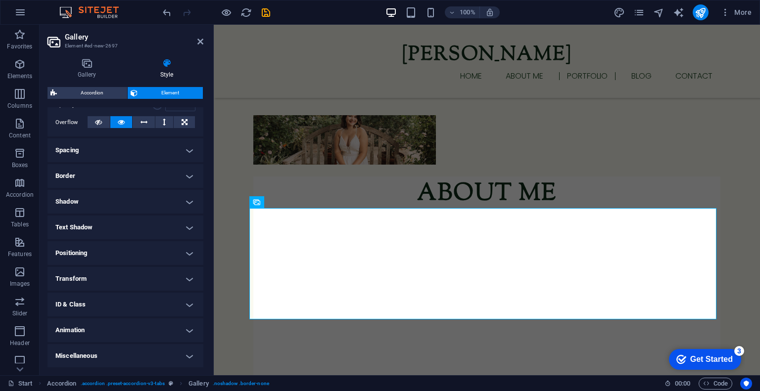
click at [113, 305] on h4 "ID & Class" at bounding box center [125, 305] width 156 height 24
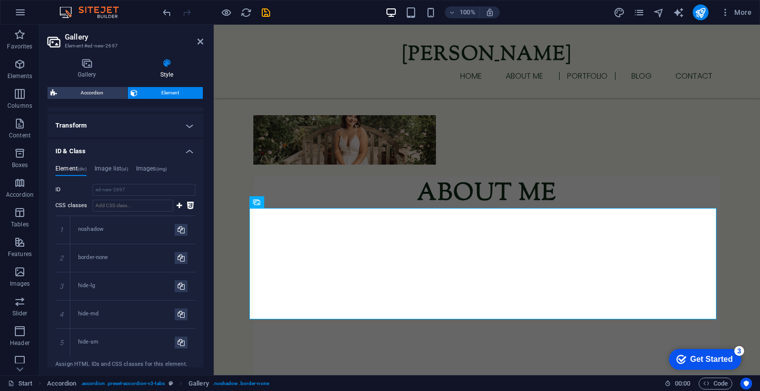
scroll to position [305, 0]
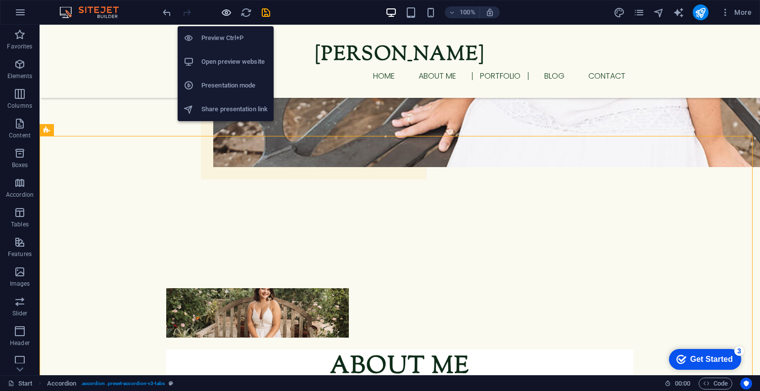
click at [223, 10] on icon "button" at bounding box center [226, 12] width 11 height 11
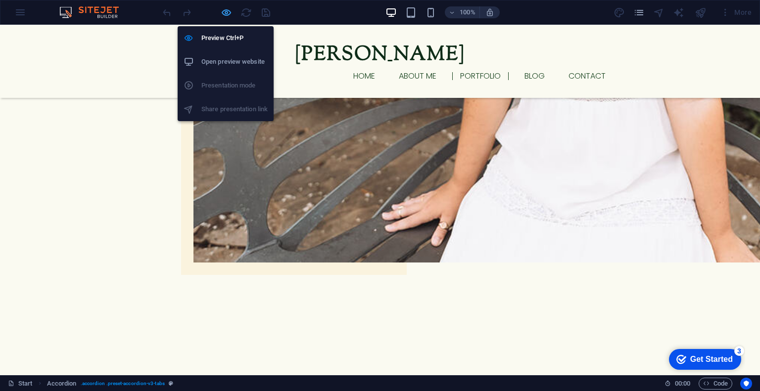
click at [227, 7] on icon "button" at bounding box center [226, 12] width 11 height 11
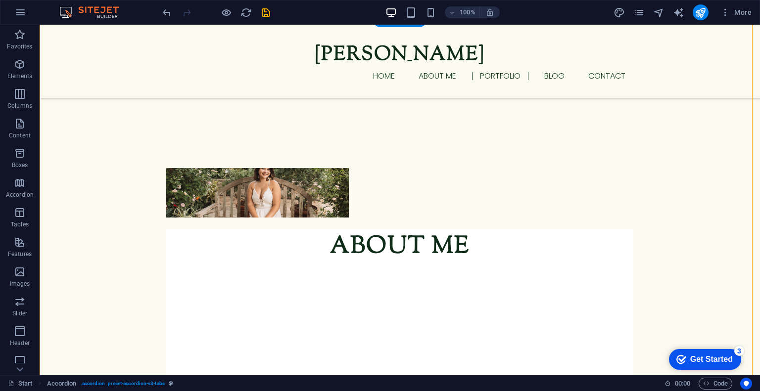
scroll to position [1013, 0]
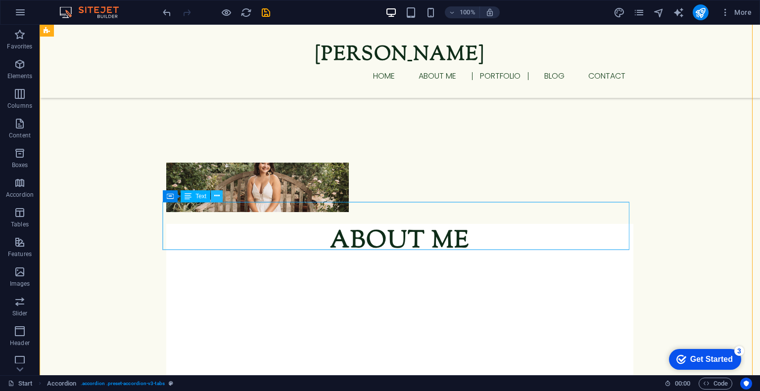
click at [216, 197] on icon at bounding box center [216, 196] width 5 height 10
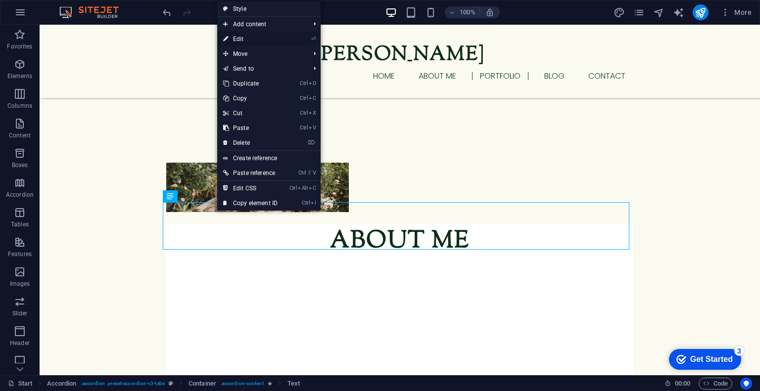
click at [268, 43] on link "⏎ Edit" at bounding box center [250, 39] width 66 height 15
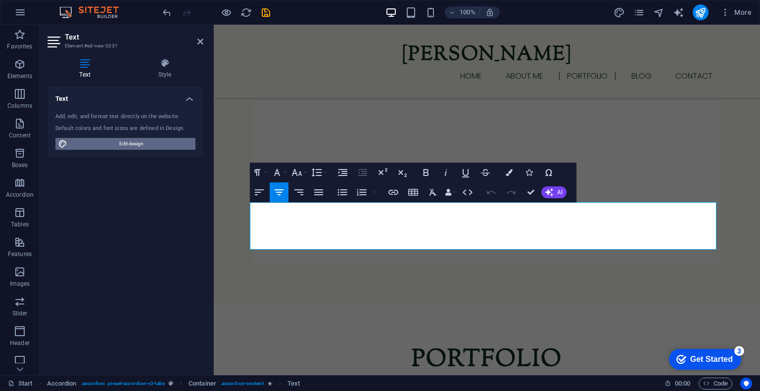
click at [129, 144] on span "Edit design" at bounding box center [131, 144] width 122 height 12
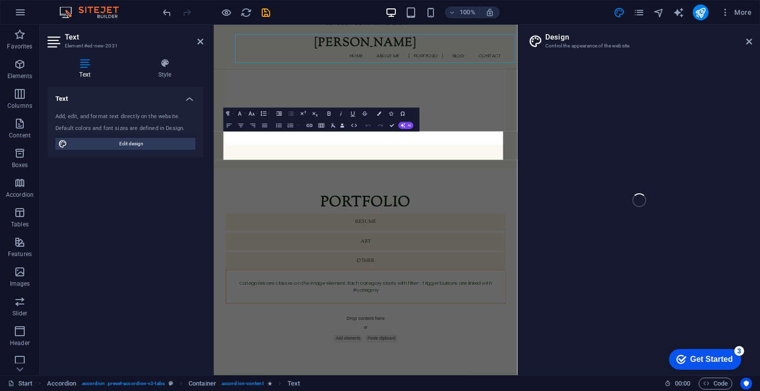
select select "rem"
select select "300"
select select "px"
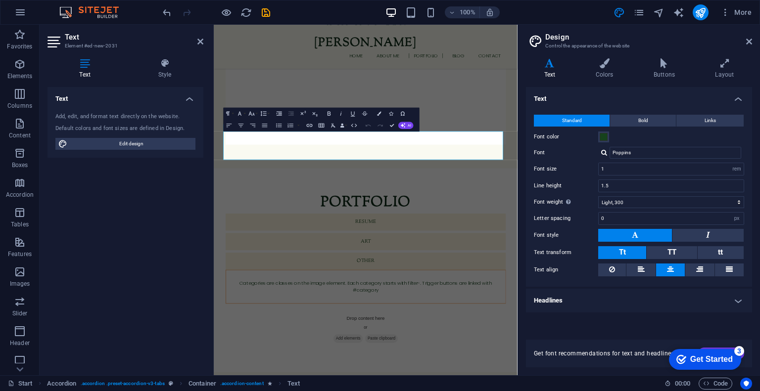
scroll to position [1175, 0]
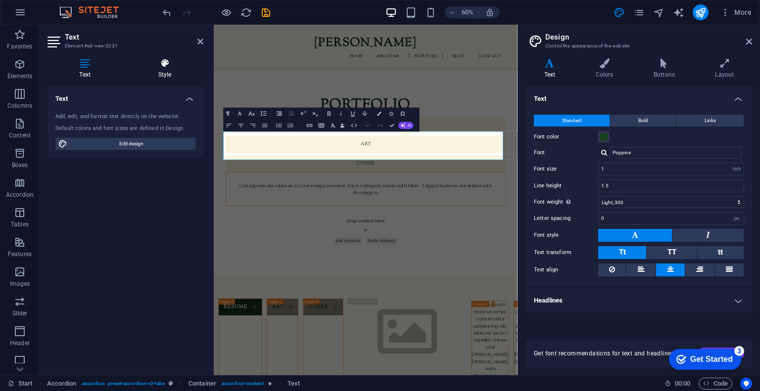
click at [157, 60] on icon at bounding box center [164, 63] width 77 height 10
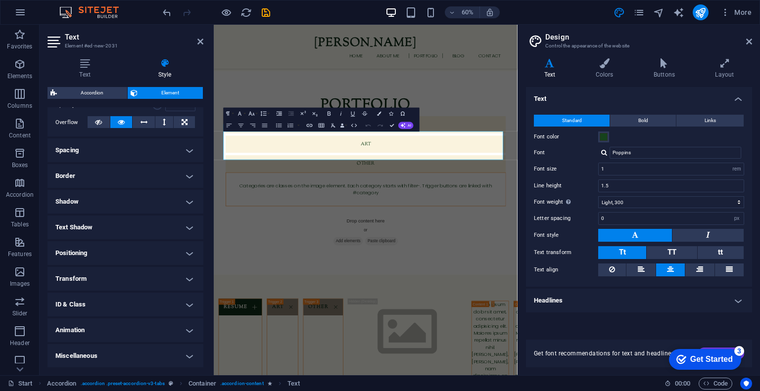
scroll to position [0, 0]
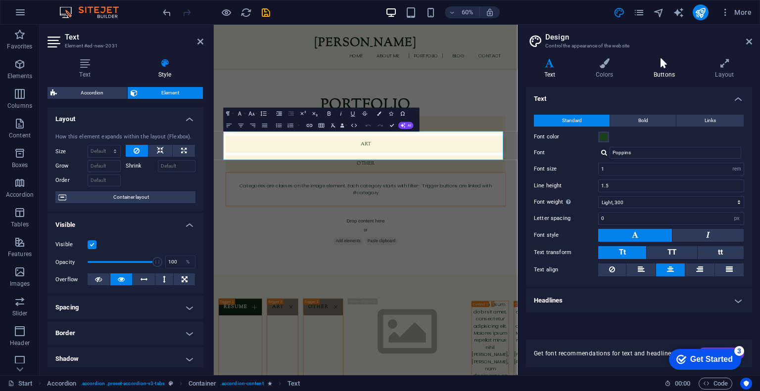
click at [665, 77] on h4 "Buttons" at bounding box center [665, 68] width 61 height 21
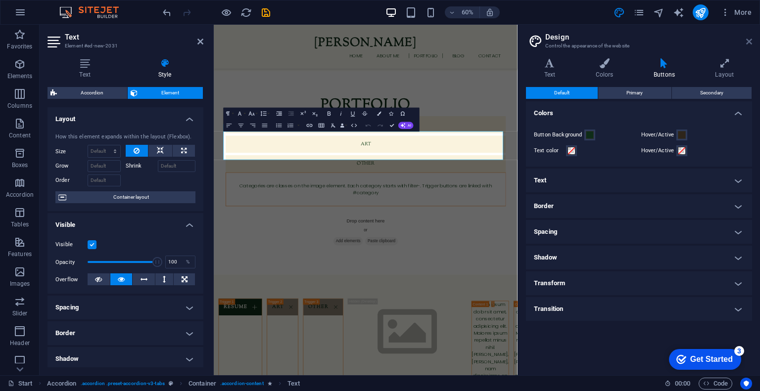
click at [750, 41] on icon at bounding box center [749, 42] width 6 height 8
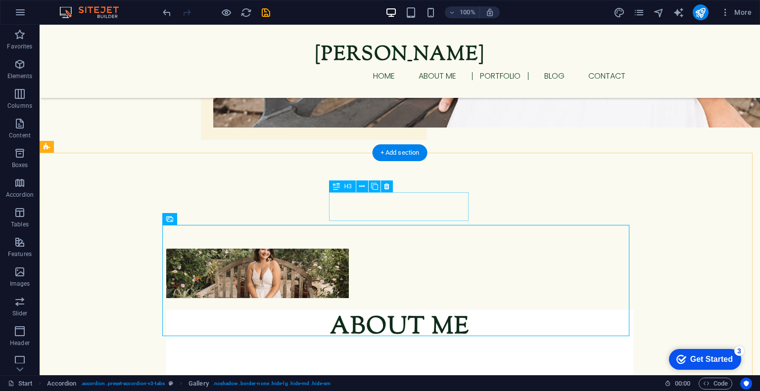
scroll to position [954, 0]
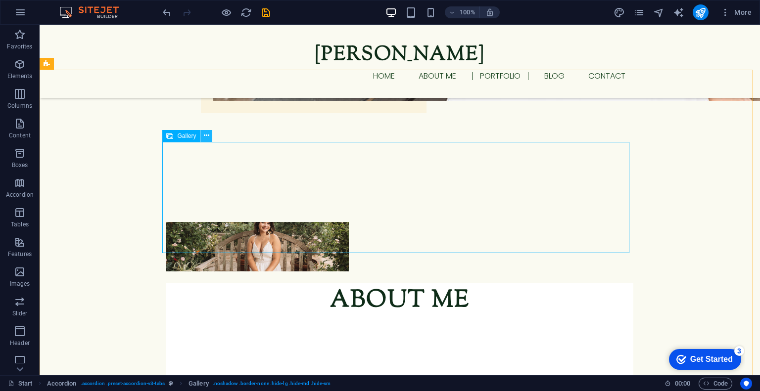
click at [205, 135] on icon at bounding box center [206, 136] width 5 height 10
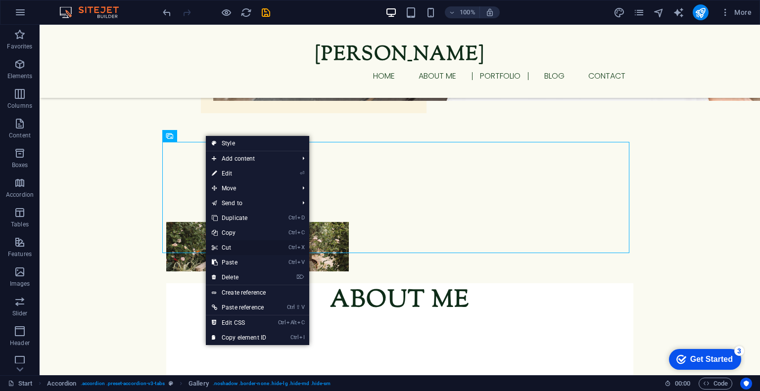
click at [229, 247] on link "Ctrl X Cut" at bounding box center [239, 247] width 66 height 15
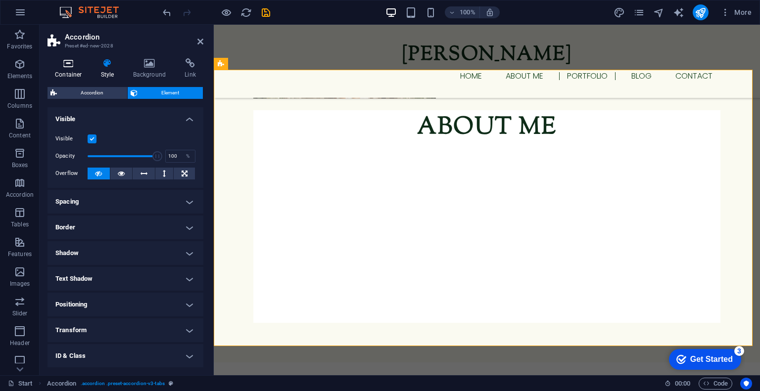
click at [69, 67] on icon at bounding box center [68, 63] width 42 height 10
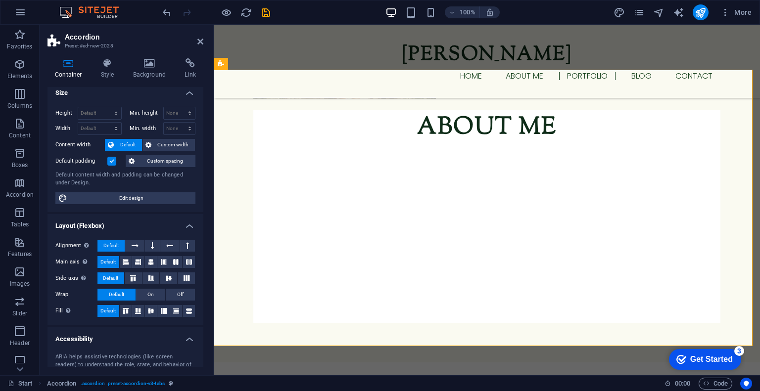
scroll to position [0, 0]
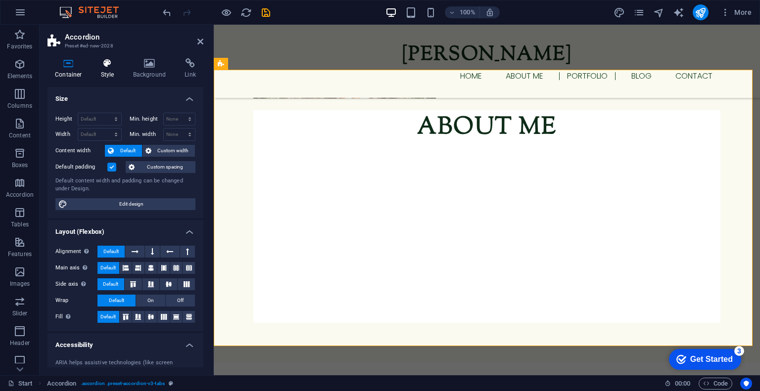
click at [108, 70] on h4 "Style" at bounding box center [109, 68] width 32 height 21
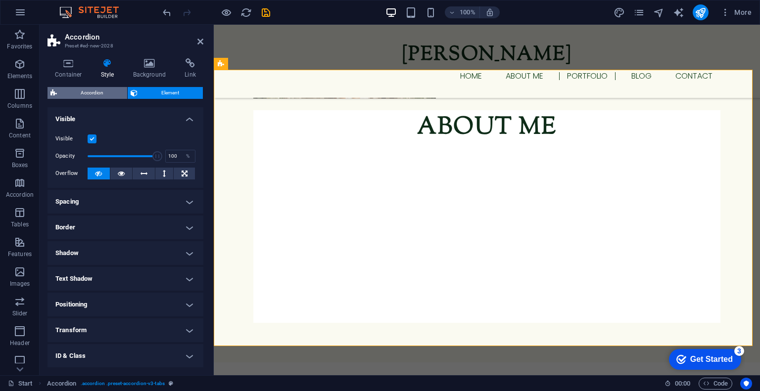
click at [97, 93] on span "Accordion" at bounding box center [92, 93] width 64 height 12
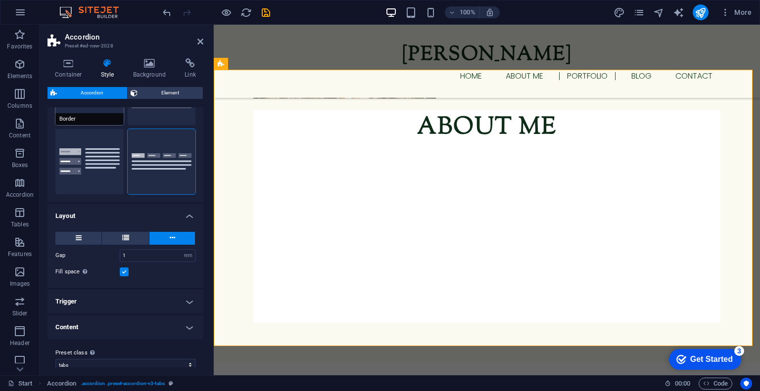
scroll to position [84, 0]
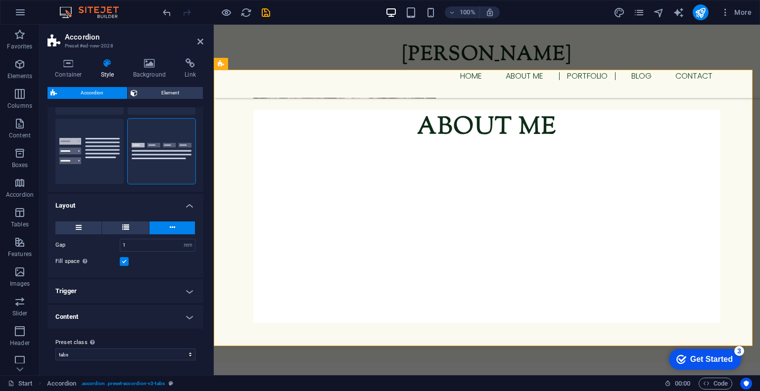
click at [100, 286] on h4 "Trigger" at bounding box center [125, 291] width 156 height 24
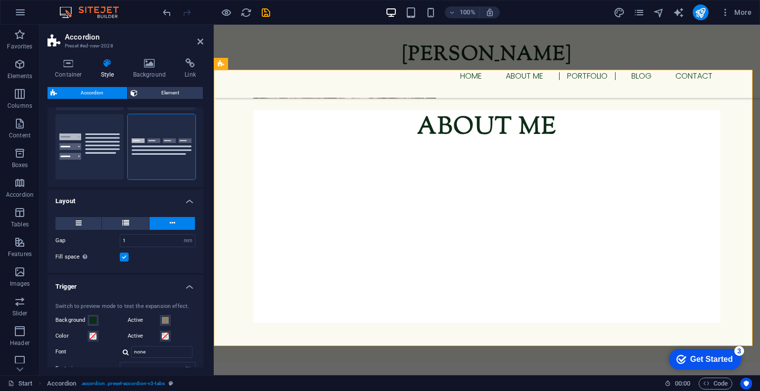
click at [100, 286] on h4 "Trigger" at bounding box center [125, 284] width 156 height 18
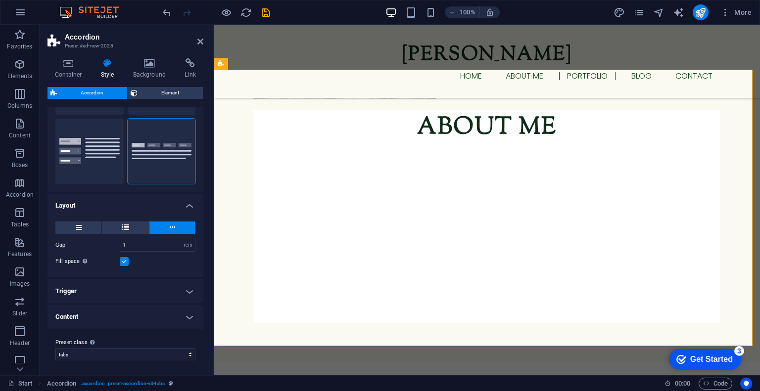
click at [101, 317] on h4 "Content" at bounding box center [125, 317] width 156 height 24
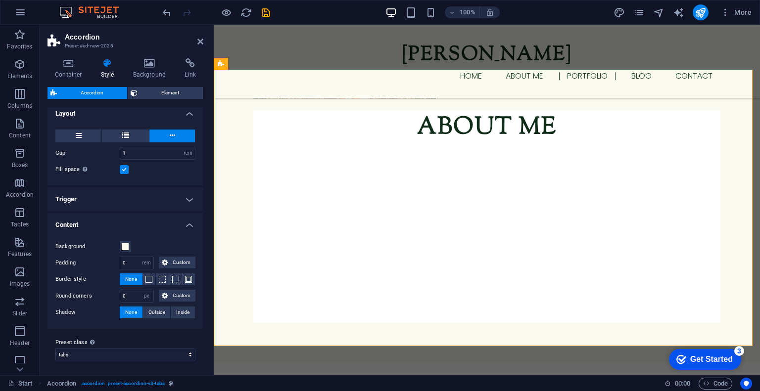
scroll to position [175, 0]
click at [102, 356] on select "tabs Add preset class" at bounding box center [125, 355] width 140 height 12
click at [172, 224] on h4 "Content" at bounding box center [125, 222] width 156 height 18
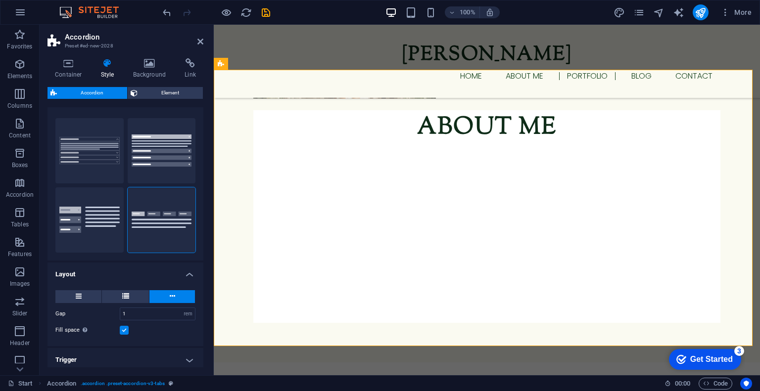
scroll to position [0, 0]
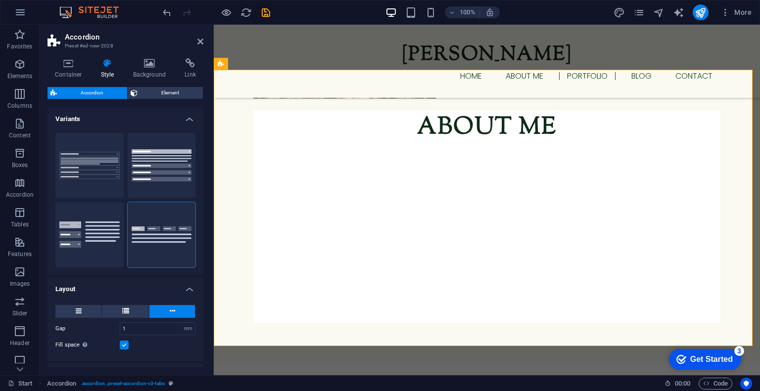
click at [187, 121] on h4 "Variants" at bounding box center [125, 116] width 156 height 18
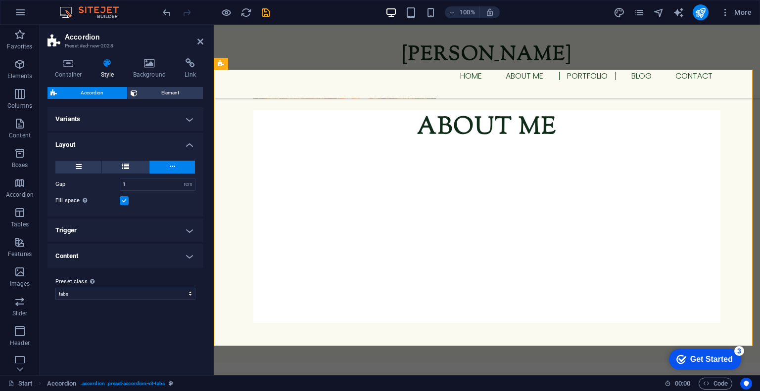
click at [187, 121] on h4 "Variants" at bounding box center [125, 119] width 156 height 24
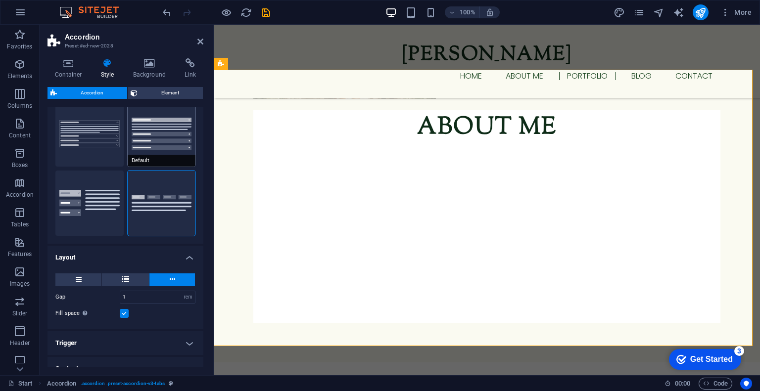
scroll to position [32, 0]
click at [20, 158] on icon "button" at bounding box center [20, 153] width 12 height 12
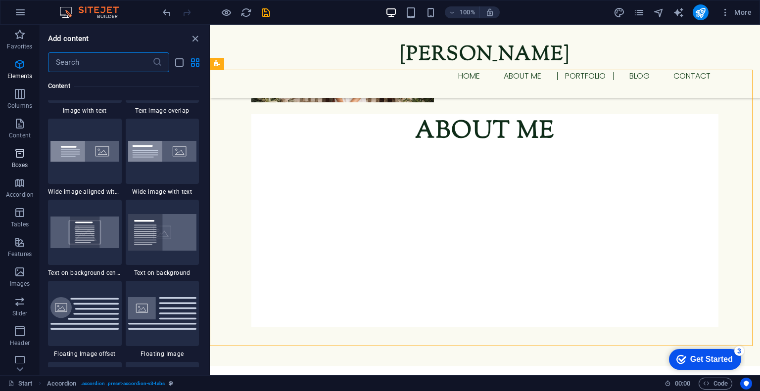
scroll to position [2728, 0]
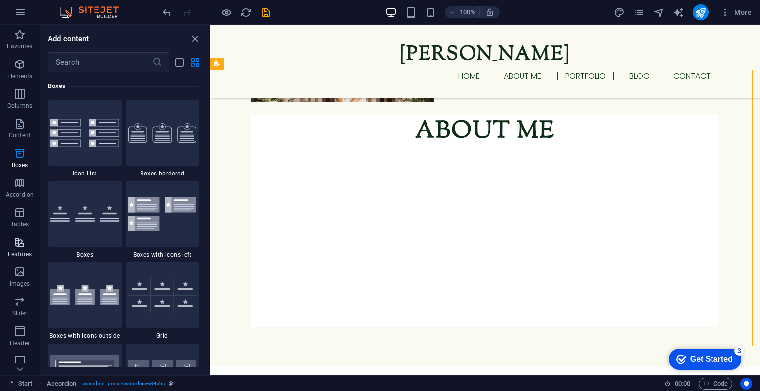
click at [17, 243] on icon "button" at bounding box center [20, 242] width 12 height 12
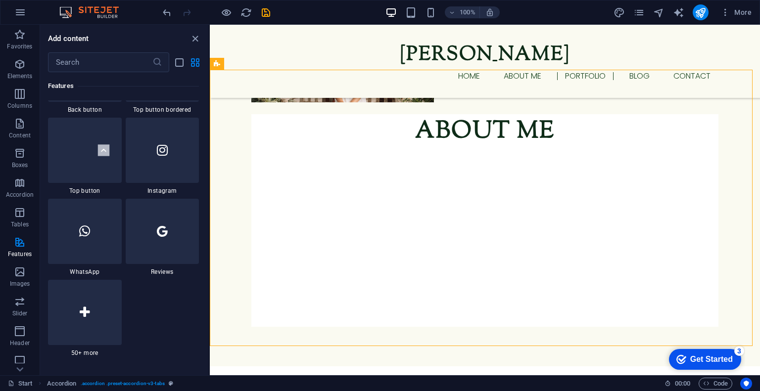
scroll to position [4730, 0]
click at [15, 280] on p "Images" at bounding box center [20, 284] width 20 height 8
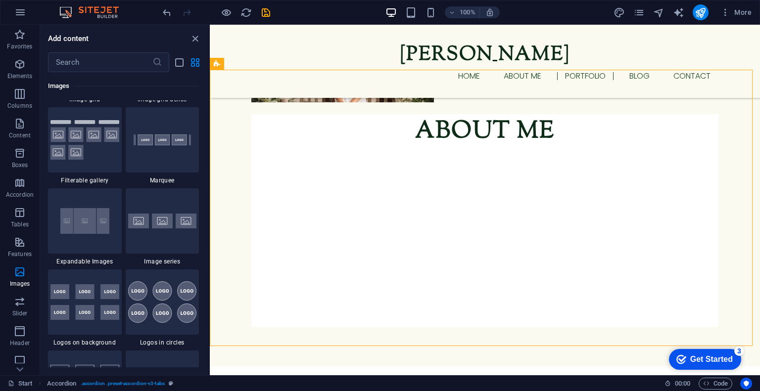
scroll to position [5252, 0]
click at [78, 132] on img at bounding box center [84, 139] width 69 height 40
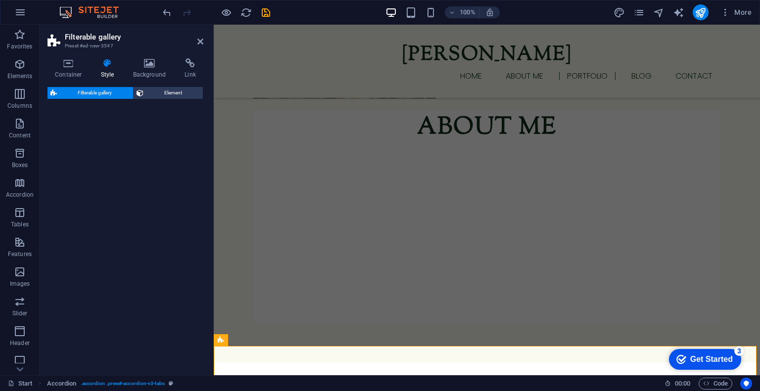
select select "rem"
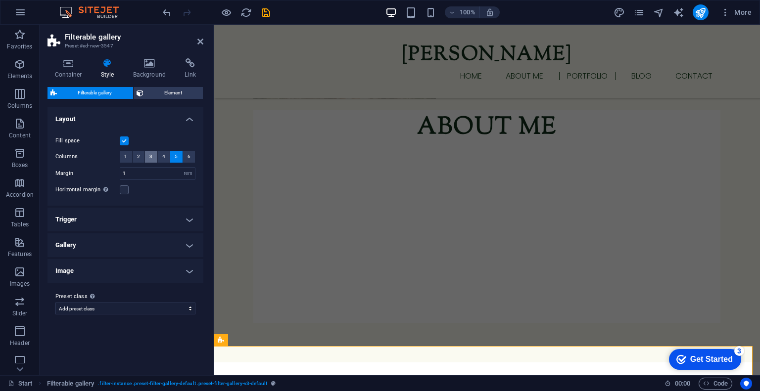
click at [150, 160] on span "3" at bounding box center [150, 157] width 3 height 12
select select
click at [87, 252] on h4 "Gallery" at bounding box center [125, 245] width 156 height 24
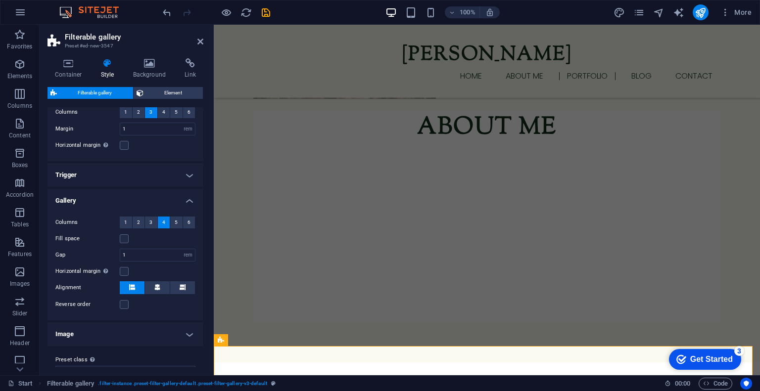
scroll to position [62, 0]
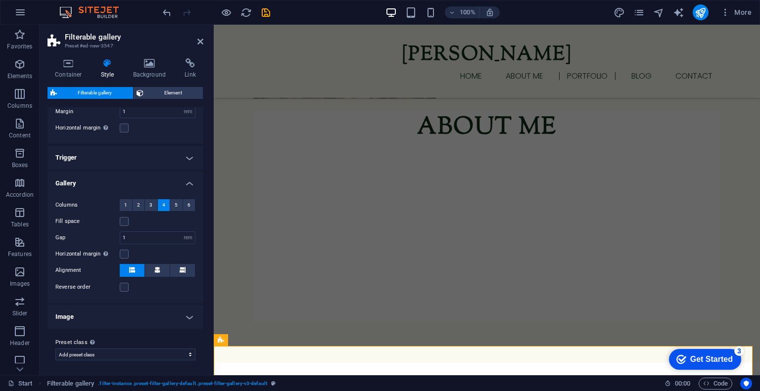
click at [106, 318] on h4 "Image" at bounding box center [125, 317] width 156 height 24
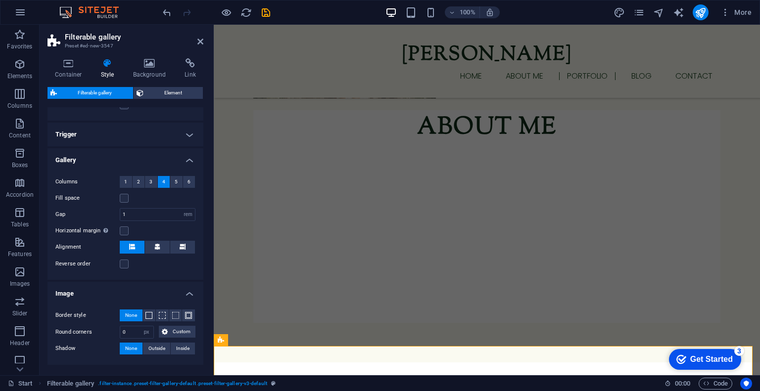
scroll to position [0, 0]
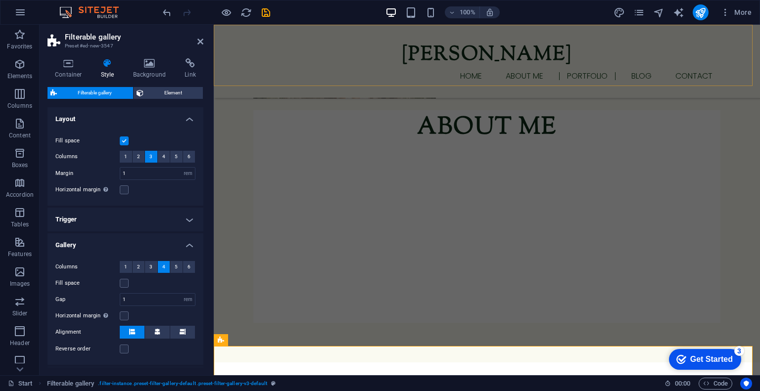
click at [239, 55] on div "Mackenzie Rice Home About me Portfolio blog Contact" at bounding box center [487, 61] width 546 height 73
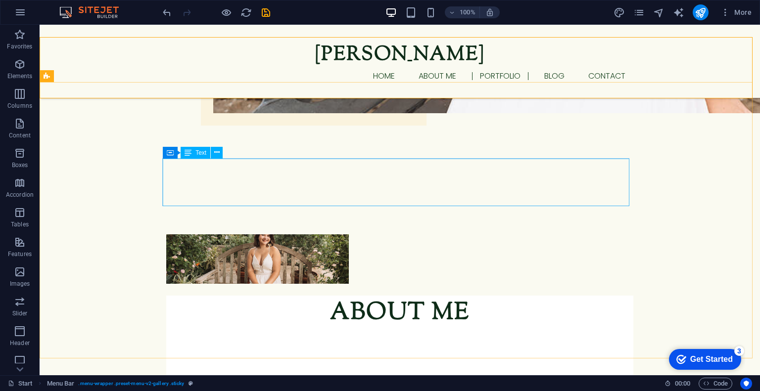
scroll to position [942, 0]
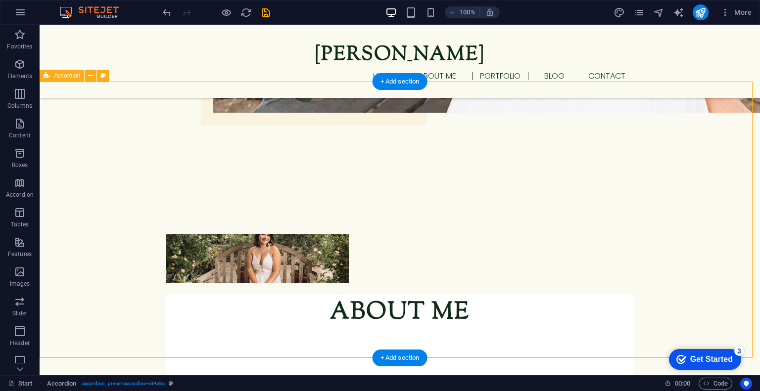
select select "rem"
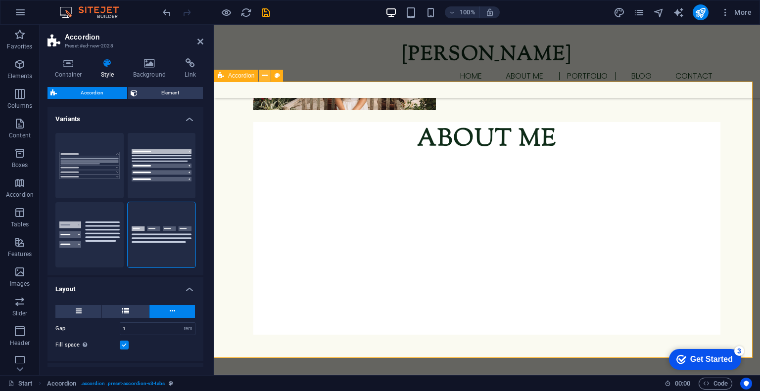
click at [261, 75] on button at bounding box center [265, 76] width 12 height 12
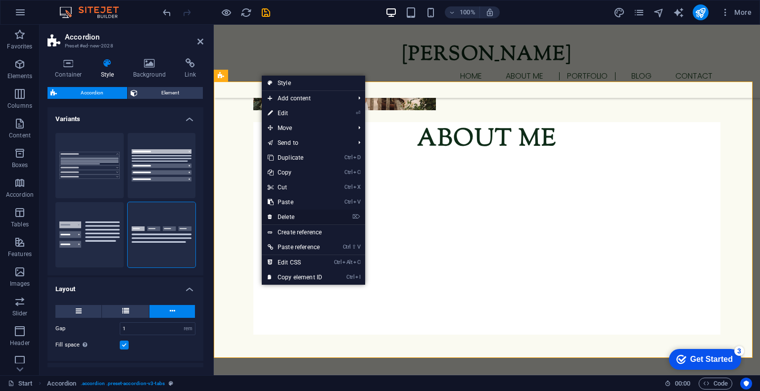
click at [280, 215] on link "⌦ Delete" at bounding box center [295, 217] width 66 height 15
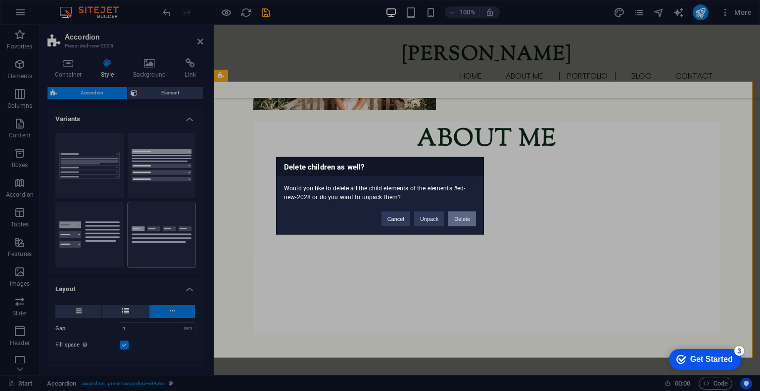
click at [459, 217] on button "Delete" at bounding box center [462, 218] width 28 height 15
